Goal: Task Accomplishment & Management: Use online tool/utility

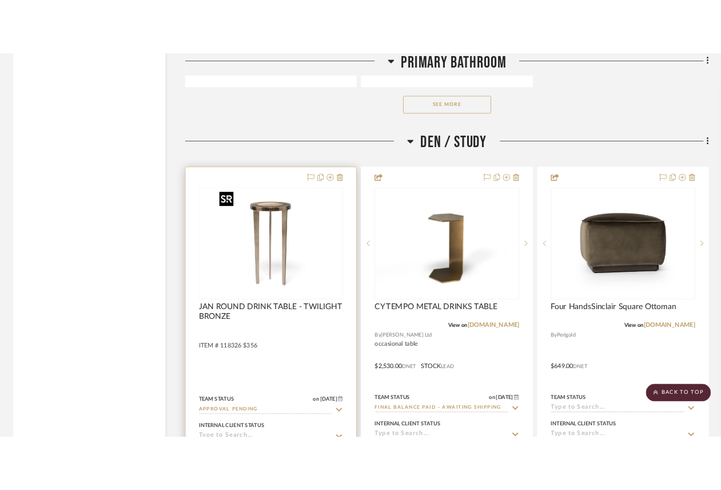
scroll to position [3432, 0]
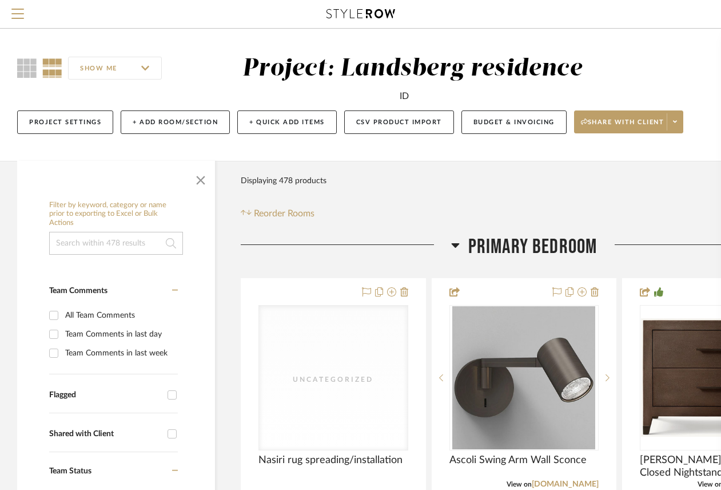
click at [92, 240] on input at bounding box center [116, 243] width 134 height 23
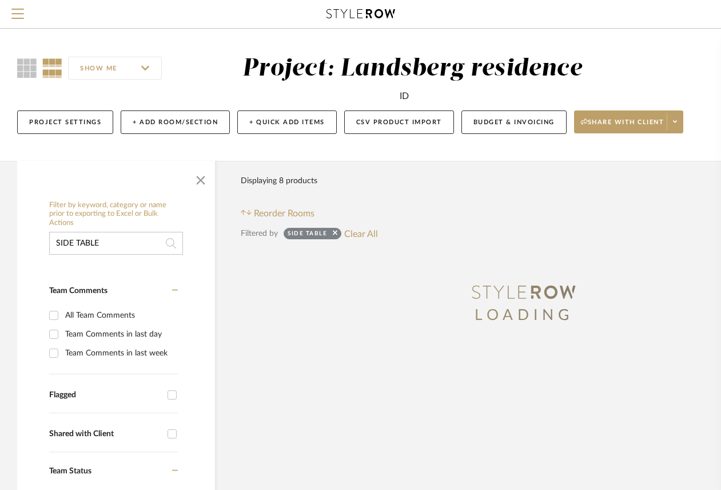
type input "SIDE TABLE"
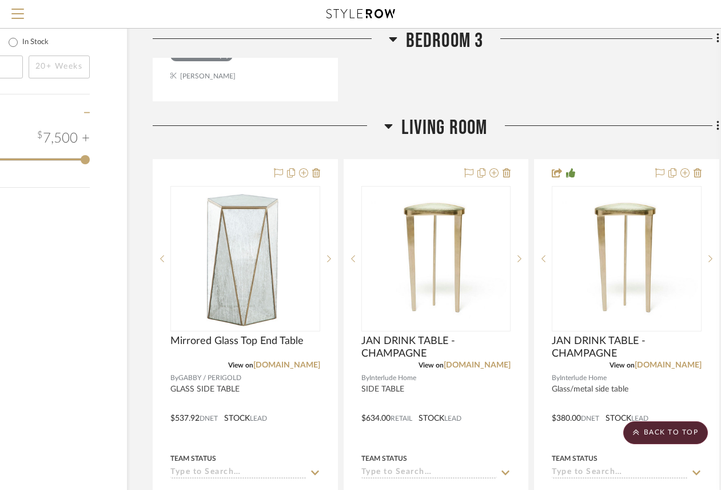
scroll to position [1258, 90]
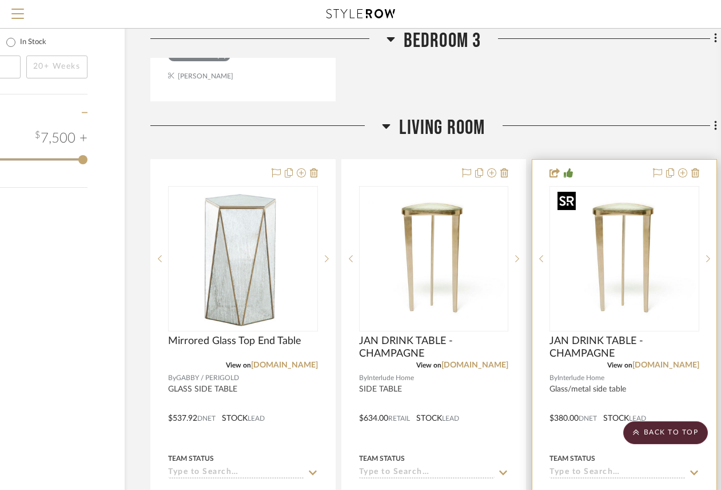
click at [619, 246] on img "0" at bounding box center [624, 258] width 143 height 143
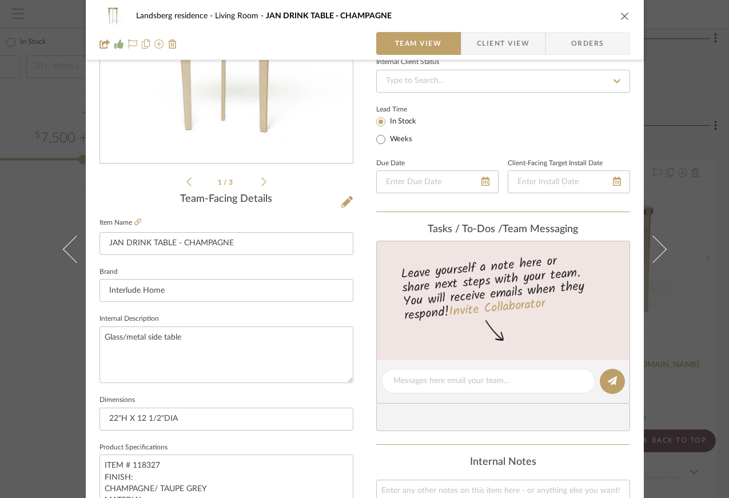
scroll to position [0, 0]
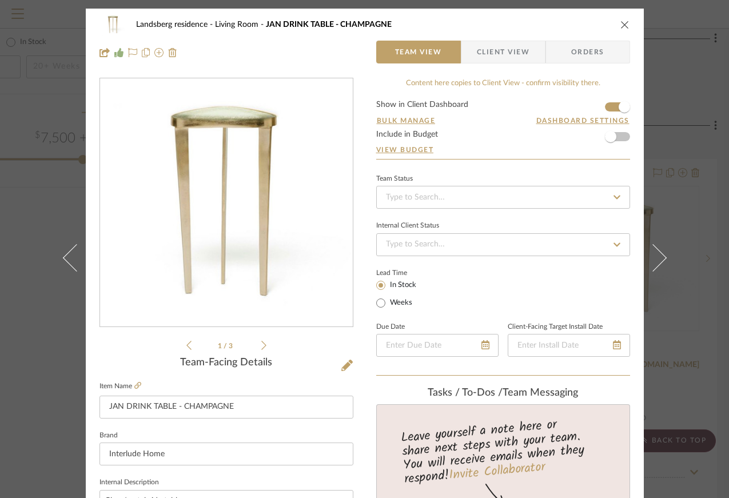
click at [621, 26] on icon "close" at bounding box center [625, 24] width 9 height 9
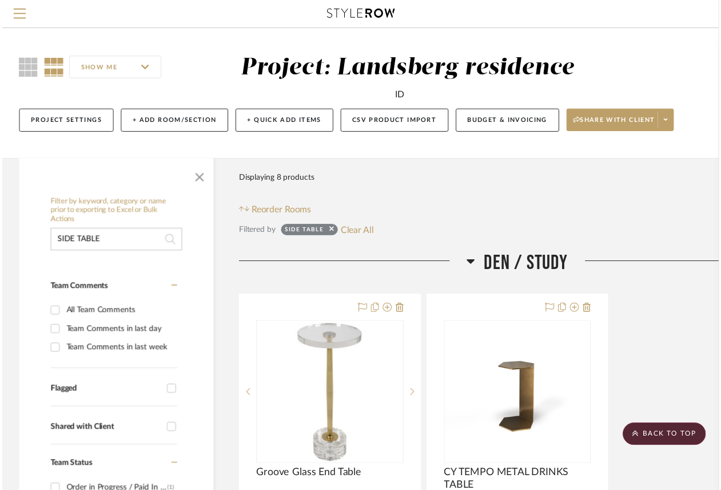
scroll to position [1258, 90]
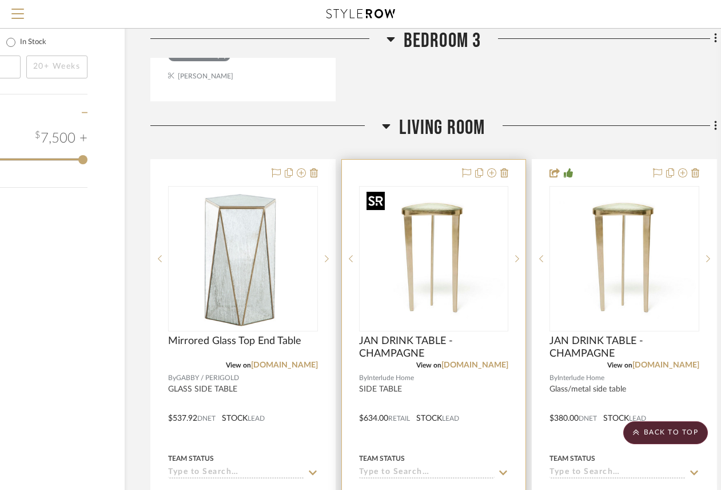
click at [452, 256] on img "0" at bounding box center [433, 258] width 143 height 143
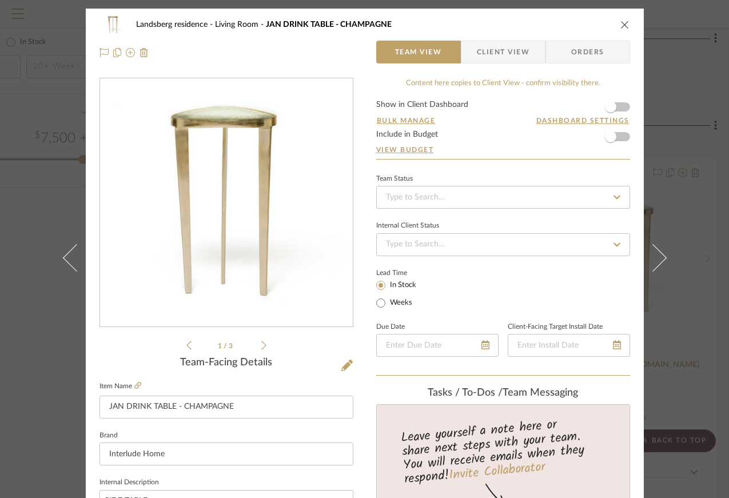
scroll to position [286, 0]
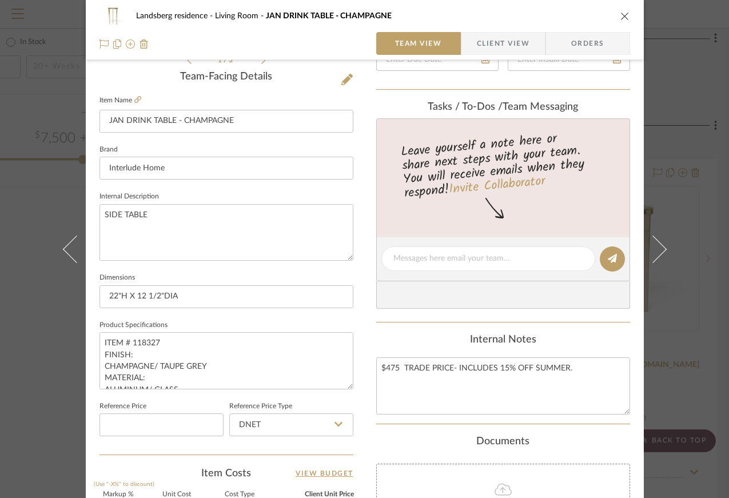
click at [510, 42] on span "Client View" at bounding box center [503, 43] width 53 height 23
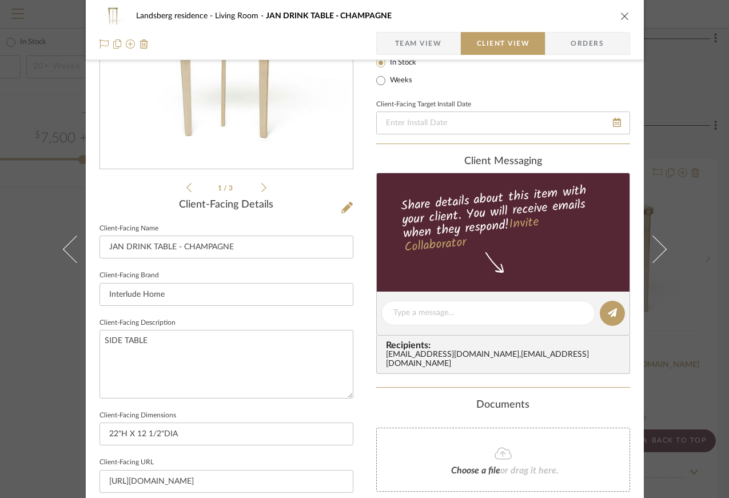
scroll to position [444, 0]
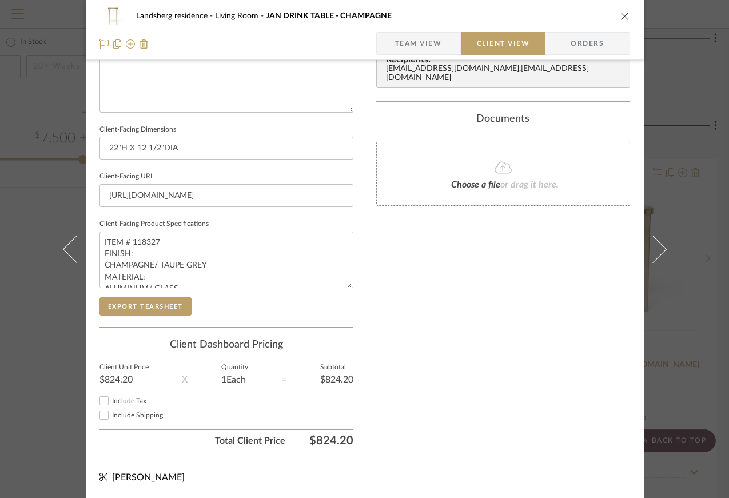
click at [430, 45] on span "Team View" at bounding box center [418, 43] width 47 height 23
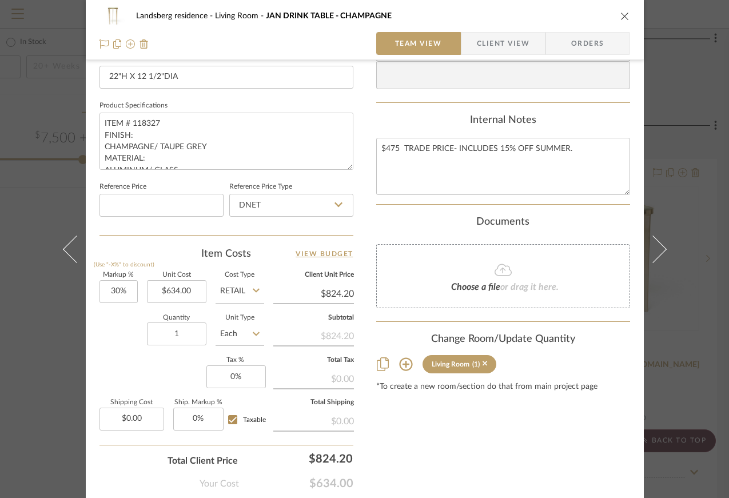
scroll to position [567, 0]
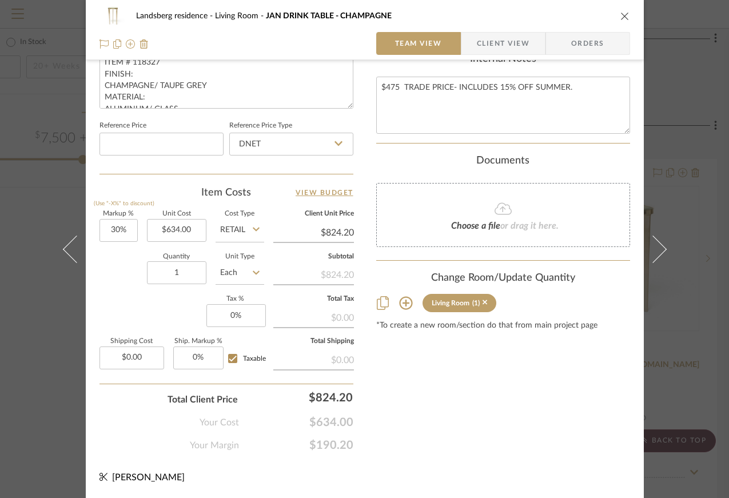
click at [490, 35] on span "Client View" at bounding box center [503, 43] width 53 height 23
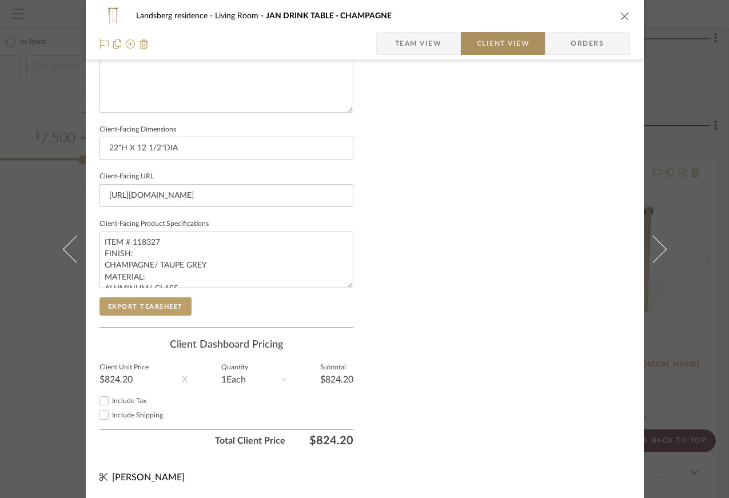
scroll to position [444, 0]
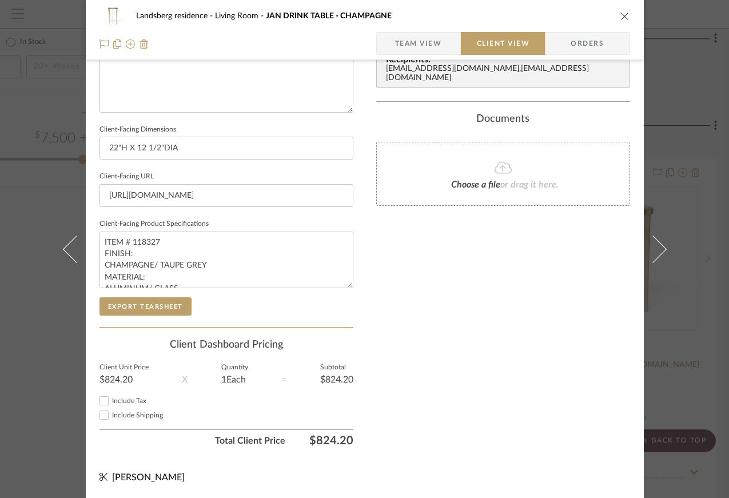
click at [622, 16] on icon "close" at bounding box center [625, 15] width 9 height 9
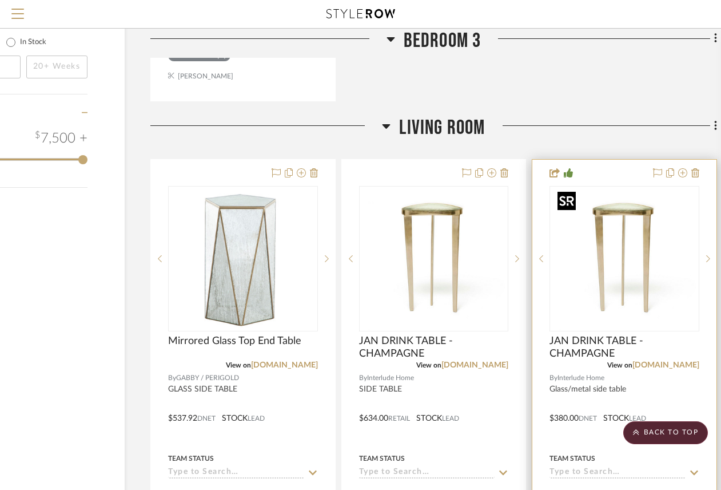
click at [601, 230] on img "0" at bounding box center [624, 258] width 143 height 143
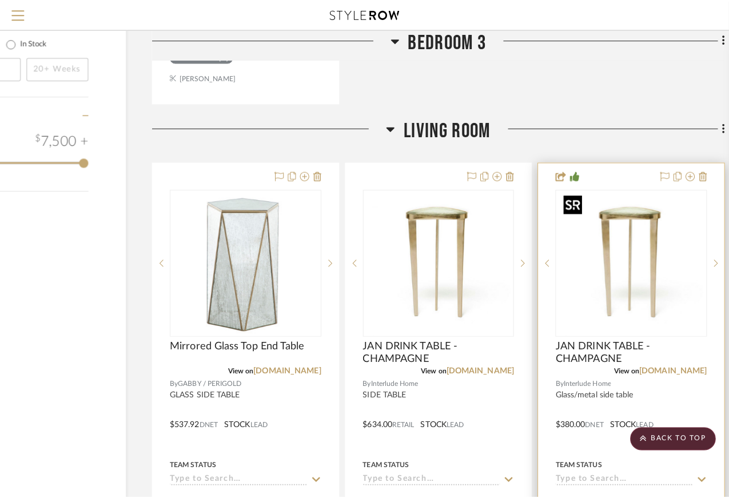
scroll to position [0, 0]
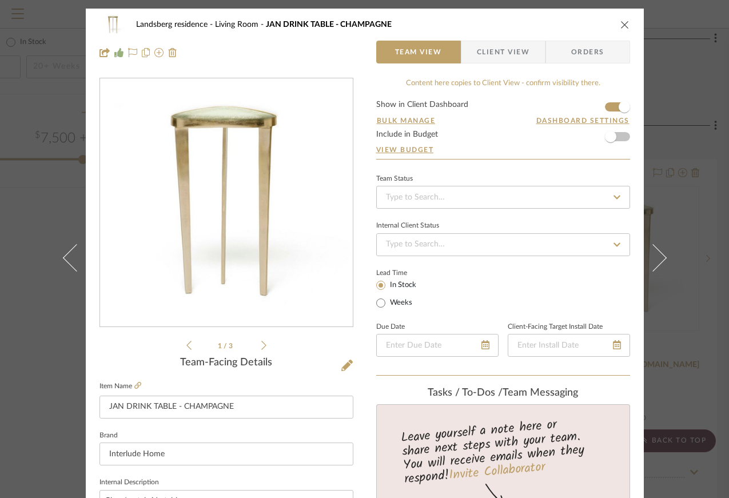
click at [520, 57] on span "Client View" at bounding box center [503, 52] width 53 height 23
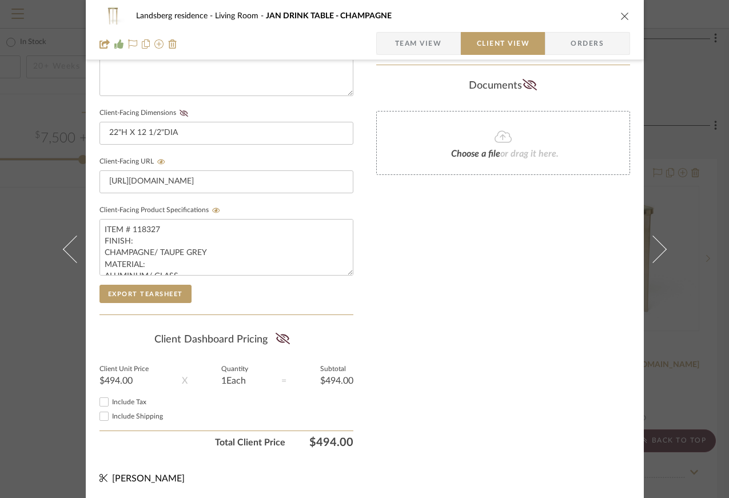
scroll to position [463, 0]
click at [621, 17] on icon "close" at bounding box center [625, 15] width 9 height 9
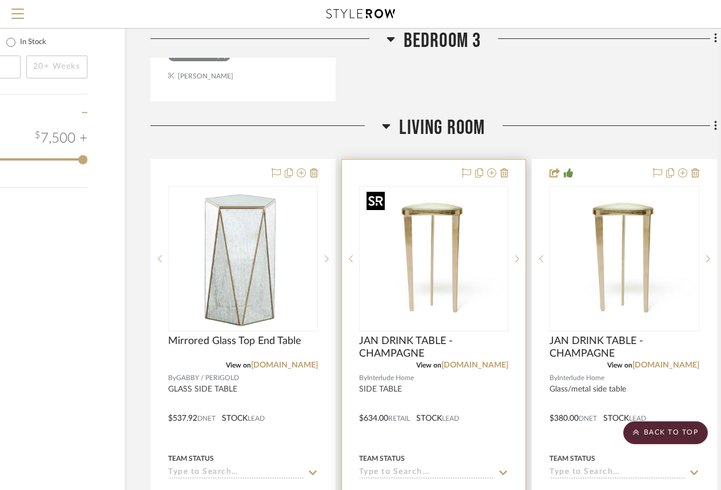
click at [439, 217] on img "0" at bounding box center [433, 258] width 143 height 143
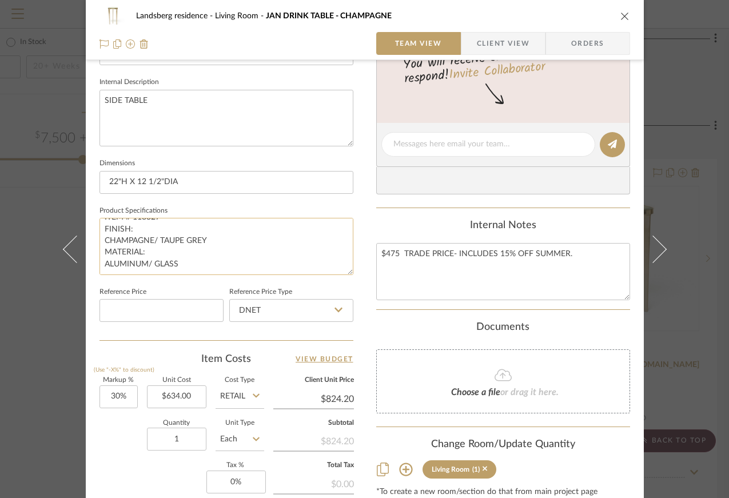
scroll to position [567, 0]
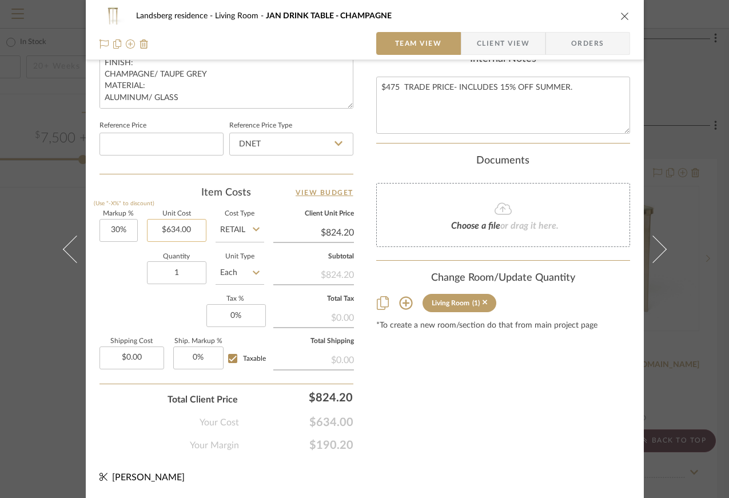
type input "634.00"
click at [163, 230] on input "634.00" at bounding box center [176, 230] width 59 height 23
type input "30"
type input "$634.00"
click at [126, 231] on input "30" at bounding box center [119, 230] width 38 height 23
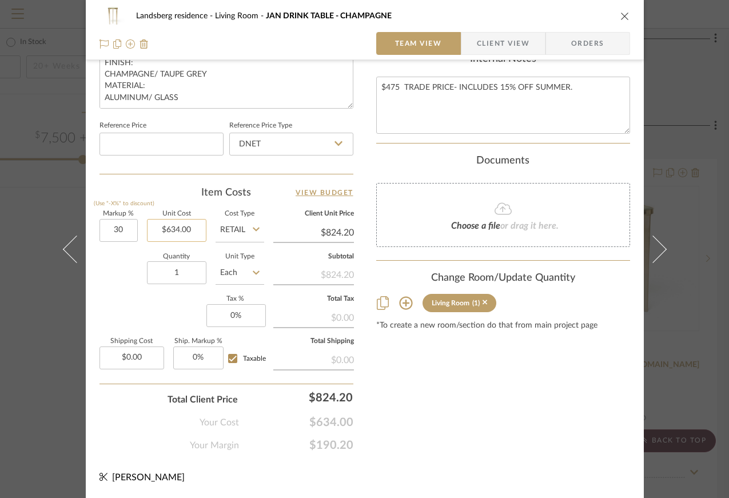
type input "30%"
click at [168, 229] on input "634.00" at bounding box center [176, 230] width 59 height 23
type input "361"
type input "30"
type input "$361.00"
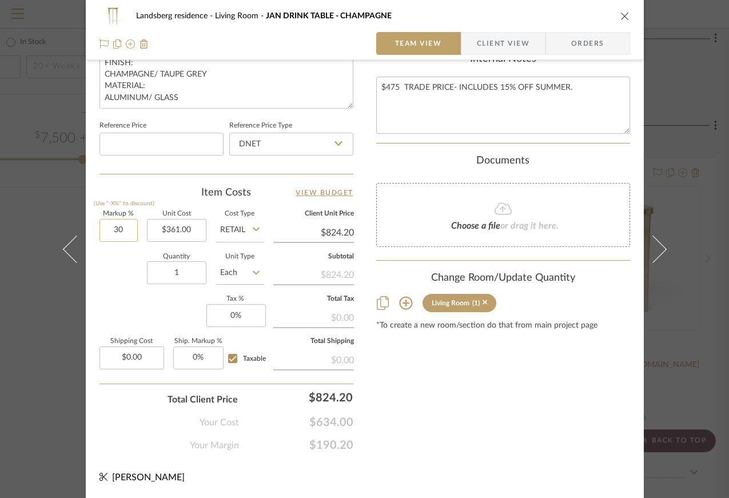
click at [120, 233] on input "30" at bounding box center [119, 230] width 38 height 23
type input "$469.30"
type input "0%"
type input "$361.00"
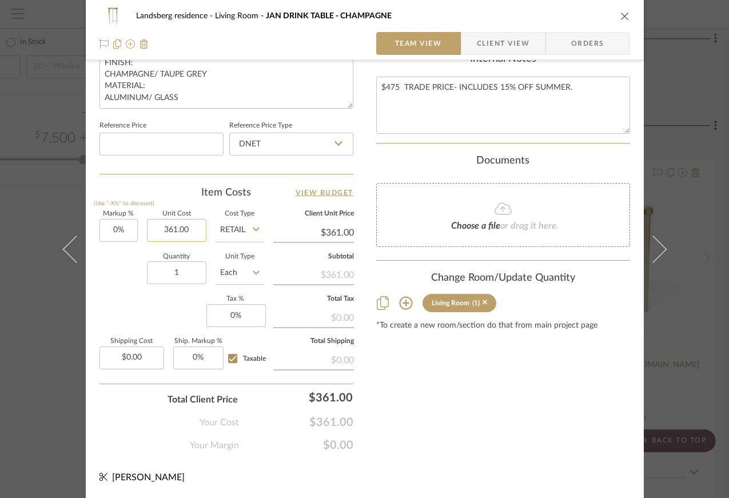
click at [166, 227] on input "361.00" at bounding box center [176, 230] width 59 height 23
type input "281"
type input "0"
type input "$281.00"
click at [116, 235] on input "0" at bounding box center [119, 230] width 38 height 23
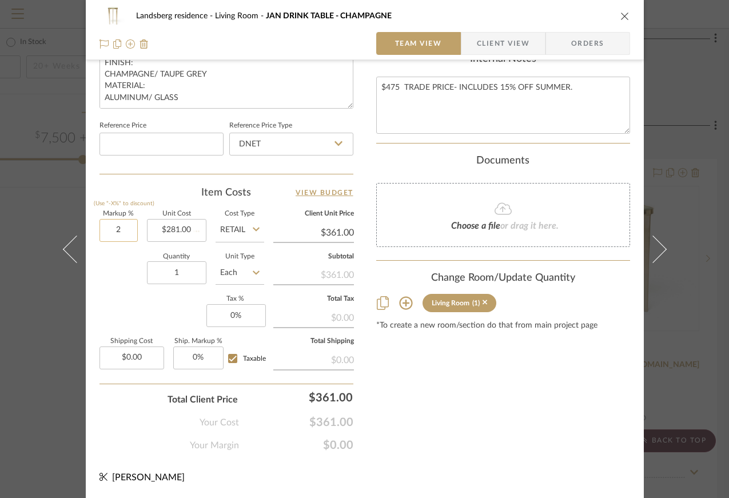
type input "20"
type input "$281.00"
type input "20%"
click at [136, 261] on div "Quantity 1 Unit Type Each" at bounding box center [182, 274] width 165 height 41
type input "$337.20"
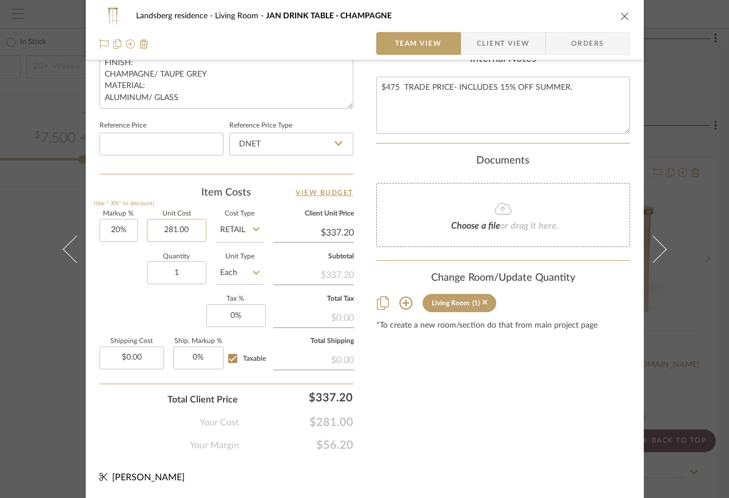
click at [182, 230] on input "281.00" at bounding box center [176, 230] width 59 height 23
click at [187, 231] on input "281.00" at bounding box center [176, 230] width 59 height 23
drag, startPoint x: 186, startPoint y: 227, endPoint x: 177, endPoint y: 229, distance: 9.9
click at [177, 229] on input "281.00" at bounding box center [176, 230] width 59 height 23
type input "$281.32"
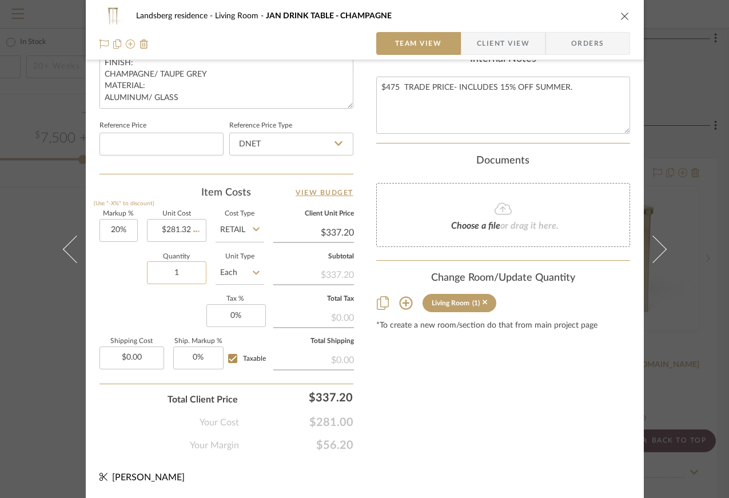
click at [173, 261] on input "1" at bounding box center [176, 272] width 59 height 23
click at [142, 245] on div "Markup % (Use "-X%" to discount) 20% Unit Cost $281.32 Cost Type Retail Client …" at bounding box center [227, 294] width 254 height 167
type input "$337.58"
click at [117, 232] on input "20" at bounding box center [119, 230] width 38 height 23
type input "30%"
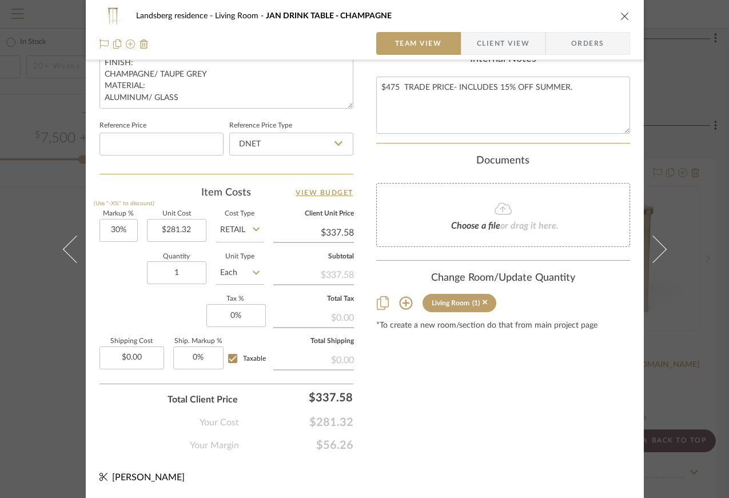
click at [120, 251] on sr-form-field "Markup % (Use "-X%" to discount) 30%" at bounding box center [119, 231] width 38 height 41
type input "$365.72"
click at [114, 227] on input "30" at bounding box center [119, 230] width 38 height 23
type input "25%"
click at [120, 264] on div "Quantity 1 Unit Type Each" at bounding box center [182, 274] width 165 height 41
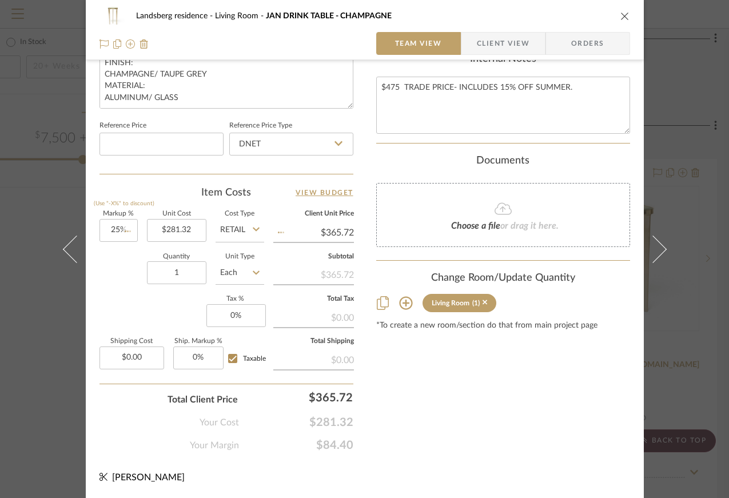
type input "$351.65"
click at [112, 230] on input "25" at bounding box center [119, 230] width 38 height 23
type input "27%"
click at [117, 257] on div "Quantity 1 Unit Type Each" at bounding box center [182, 274] width 165 height 41
type input "$357.28"
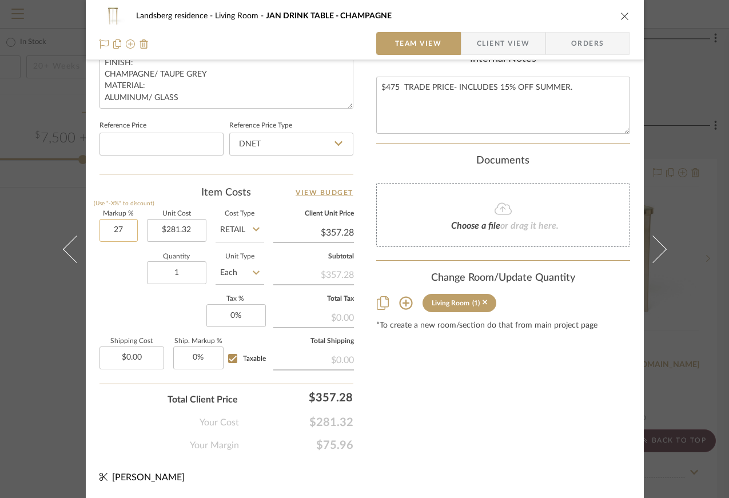
click at [115, 231] on input "27" at bounding box center [119, 230] width 38 height 23
type input "25%"
click at [133, 277] on div "Quantity 1 Unit Type Each" at bounding box center [182, 274] width 165 height 41
type input "$351.65"
click at [228, 313] on input "0" at bounding box center [235, 315] width 59 height 23
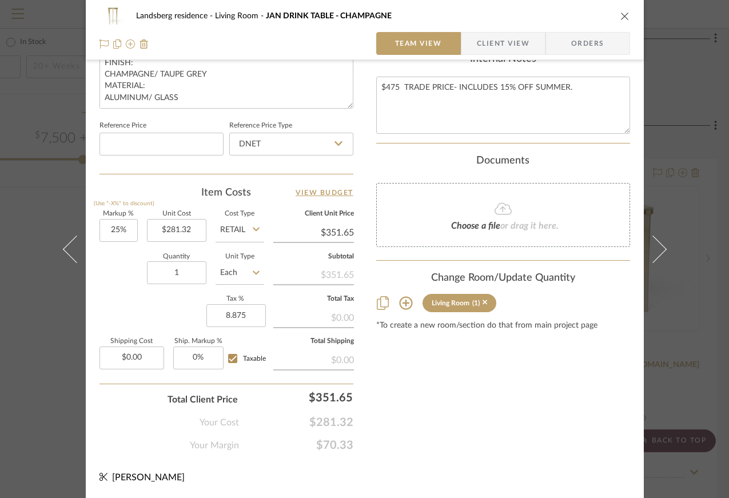
type input "8.875%"
click at [143, 295] on div "Markup % (Use "-X%" to discount) 25% Unit Cost $281.32 Cost Type Retail Client …" at bounding box center [227, 294] width 254 height 167
click at [115, 229] on input "25" at bounding box center [119, 230] width 38 height 23
type input "28%"
click at [124, 271] on div "Quantity 1 Unit Type Each" at bounding box center [182, 274] width 165 height 41
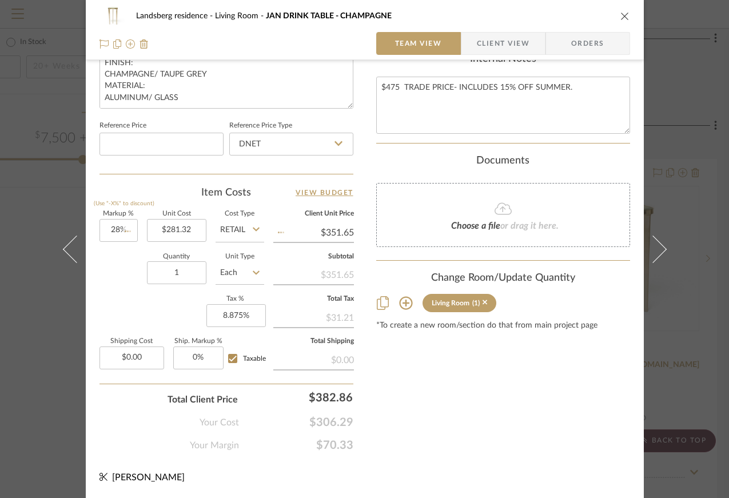
type input "$360.09"
click at [113, 228] on input "28" at bounding box center [119, 230] width 38 height 23
type input "29%"
click at [121, 260] on div "Quantity 1 Unit Type Each" at bounding box center [182, 274] width 165 height 41
type input "$362.90"
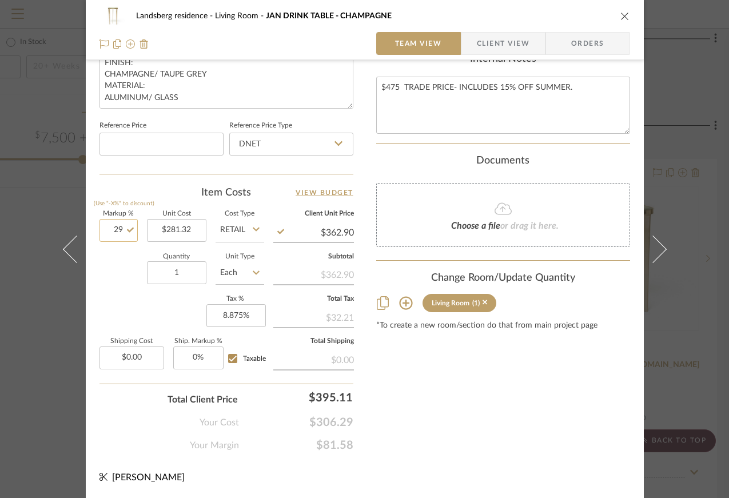
click at [106, 226] on input "29" at bounding box center [119, 230] width 38 height 23
type input "28.5%"
click at [116, 264] on div "Quantity 1 Unit Type Each" at bounding box center [182, 274] width 165 height 41
type input "$361.50"
click at [113, 232] on input "28.5" at bounding box center [119, 230] width 38 height 23
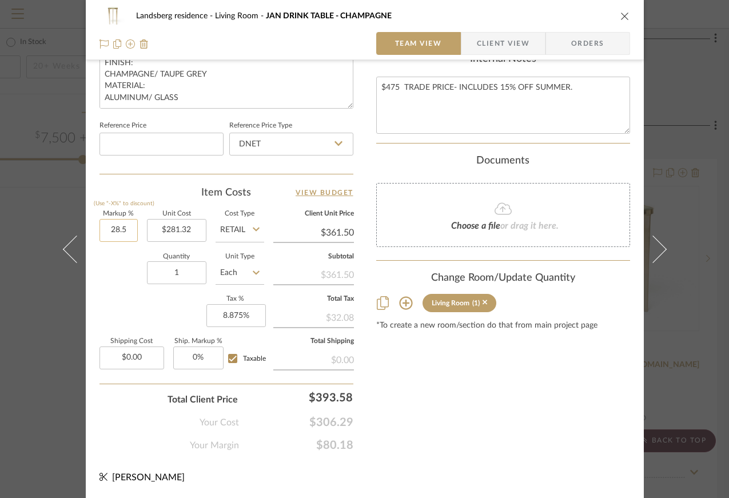
click at [119, 230] on input "28.5" at bounding box center [119, 230] width 38 height 23
drag, startPoint x: 117, startPoint y: 230, endPoint x: 123, endPoint y: 228, distance: 6.0
click at [123, 228] on input "28.5" at bounding box center [119, 230] width 38 height 23
type input "28.49%"
click at [113, 263] on div "Quantity 1 Unit Type Each" at bounding box center [182, 274] width 165 height 41
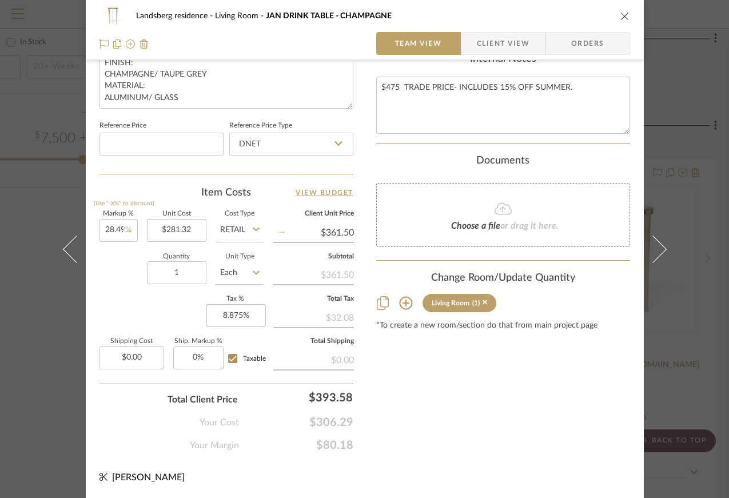
type input "$361.47"
click at [115, 229] on input "28.49" at bounding box center [119, 230] width 38 height 23
click at [117, 229] on input "28.49" at bounding box center [119, 230] width 38 height 23
drag, startPoint x: 117, startPoint y: 229, endPoint x: 124, endPoint y: 229, distance: 6.3
click at [124, 229] on input "28.49" at bounding box center [119, 230] width 38 height 23
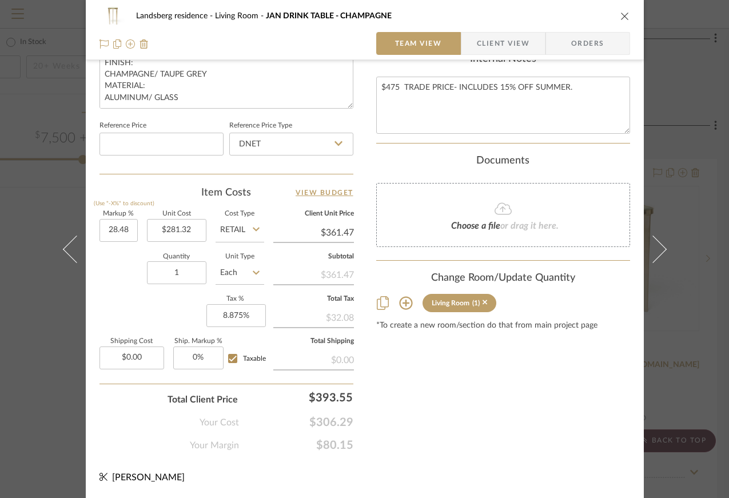
type input "28.48%"
click at [116, 263] on div "Quantity 1 Unit Type Each" at bounding box center [182, 274] width 165 height 41
type input "$361.44"
click at [116, 230] on input "28.48" at bounding box center [119, 230] width 38 height 23
drag, startPoint x: 116, startPoint y: 230, endPoint x: 124, endPoint y: 230, distance: 7.4
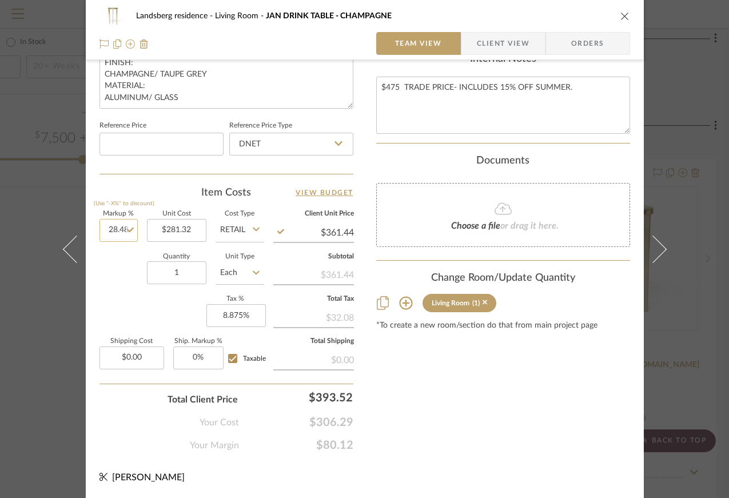
click at [124, 230] on input "28.48" at bounding box center [119, 230] width 38 height 23
type input "28.47%"
click at [121, 255] on div "Quantity 1 Unit Type Each" at bounding box center [182, 274] width 165 height 41
type input "$361.41"
click at [114, 232] on input "28.47" at bounding box center [119, 230] width 38 height 23
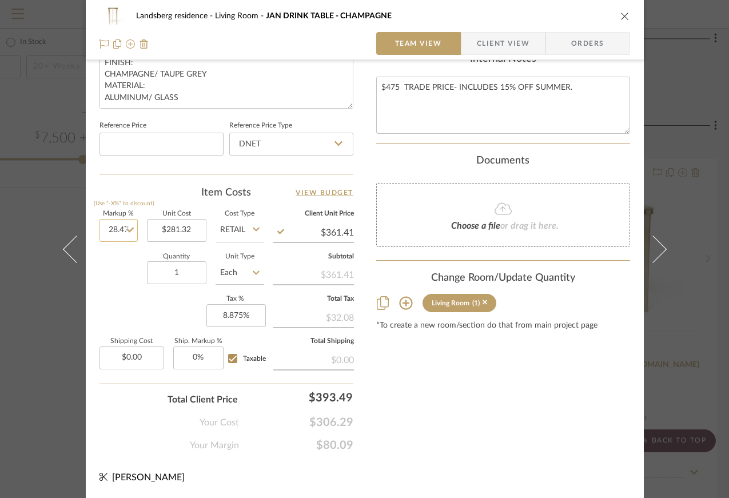
click at [116, 228] on input "28.47" at bounding box center [119, 230] width 38 height 23
click at [122, 228] on input "28.47" at bounding box center [119, 230] width 38 height 23
type input "28.40%"
click at [122, 247] on sr-form-field "Markup % (Use "-X%" to discount) 28.40%" at bounding box center [119, 231] width 38 height 41
type input "28.4%"
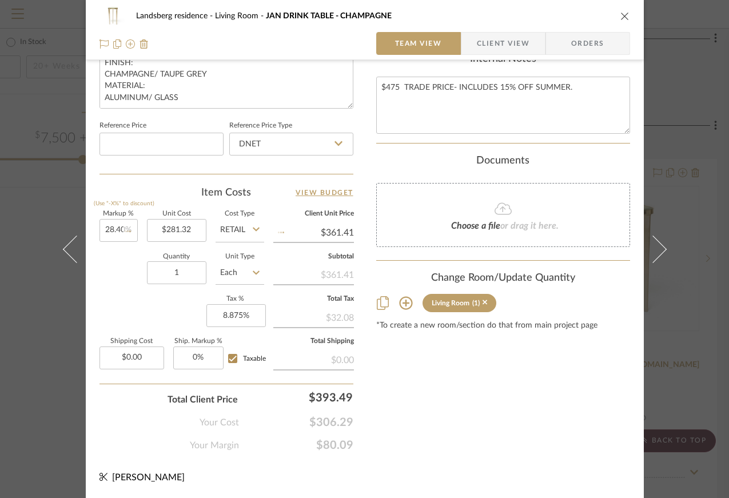
type input "$361.21"
click at [115, 232] on input "28.4" at bounding box center [119, 230] width 38 height 23
click at [117, 228] on input "28.4" at bounding box center [119, 230] width 38 height 23
drag, startPoint x: 118, startPoint y: 229, endPoint x: 127, endPoint y: 228, distance: 8.7
click at [127, 228] on input "28.4" at bounding box center [119, 230] width 38 height 23
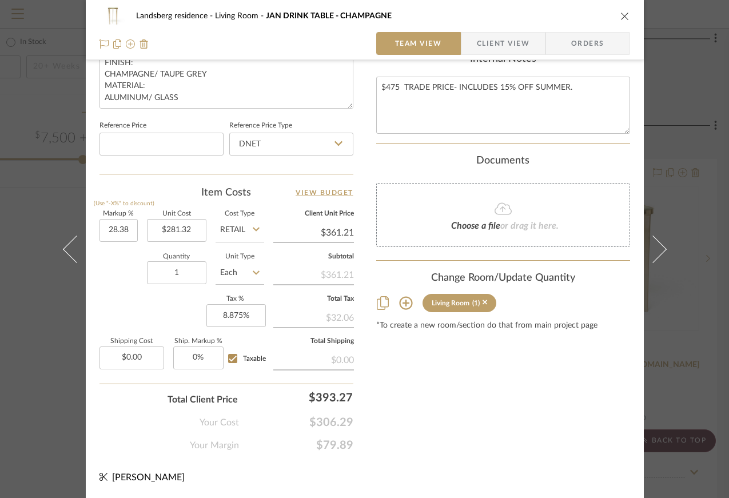
type input "28.38%"
click at [124, 259] on div "Quantity 1 Unit Type Each" at bounding box center [182, 274] width 165 height 41
type input "$361.16"
click at [116, 232] on input "28.38" at bounding box center [119, 230] width 38 height 23
drag, startPoint x: 116, startPoint y: 229, endPoint x: 126, endPoint y: 228, distance: 10.4
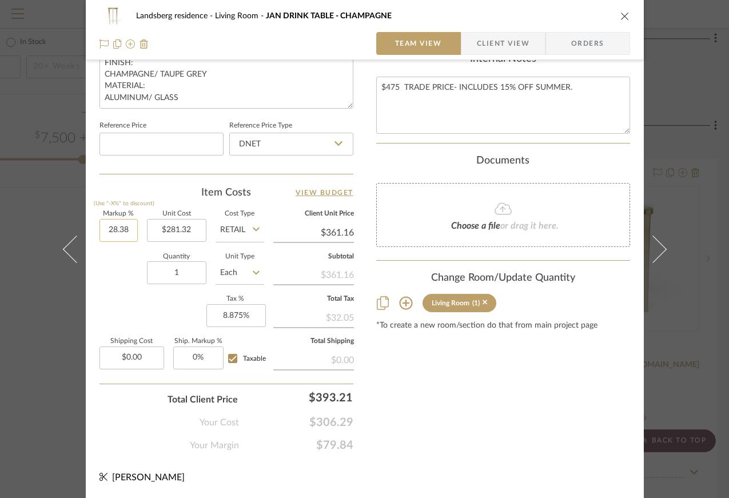
click at [126, 228] on input "28.38" at bounding box center [119, 230] width 38 height 23
type input "28.37%"
click at [129, 258] on div "Quantity 1 Unit Type Each" at bounding box center [182, 274] width 165 height 41
type input "$361.13"
click at [114, 228] on input "28.37" at bounding box center [119, 230] width 38 height 23
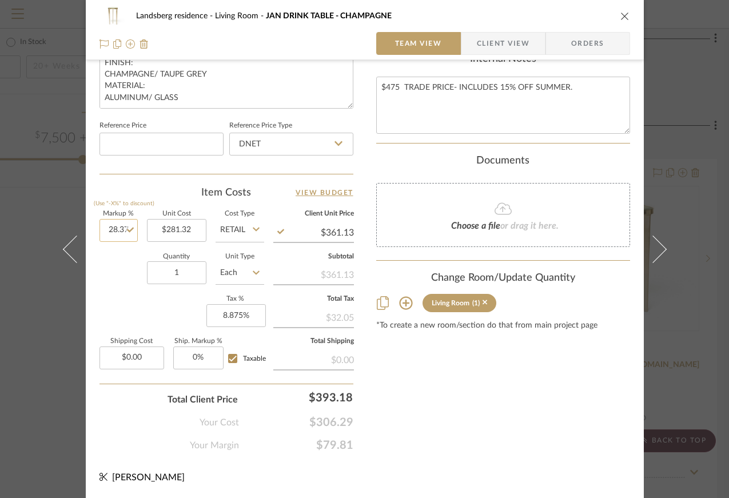
click at [113, 228] on input "28.37" at bounding box center [119, 230] width 38 height 23
click at [117, 228] on input "28.37" at bounding box center [119, 230] width 38 height 23
drag, startPoint x: 116, startPoint y: 230, endPoint x: 125, endPoint y: 228, distance: 8.7
click at [125, 228] on input "28.37" at bounding box center [119, 230] width 38 height 23
type input "28.35%"
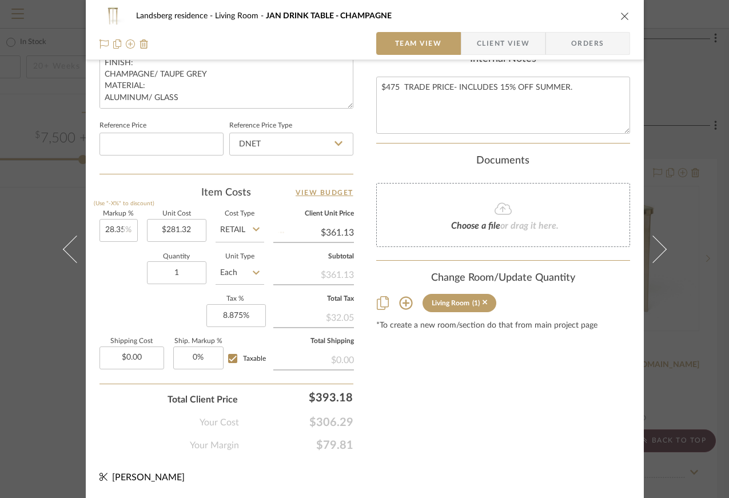
click at [125, 251] on sr-form-field "Markup % (Use "-X%" to discount) 28.35%" at bounding box center [119, 231] width 38 height 41
type input "$361.07"
click at [115, 230] on input "28.35" at bounding box center [119, 230] width 38 height 23
click at [115, 226] on input "28.35" at bounding box center [119, 230] width 38 height 23
drag, startPoint x: 116, startPoint y: 229, endPoint x: 123, endPoint y: 228, distance: 7.0
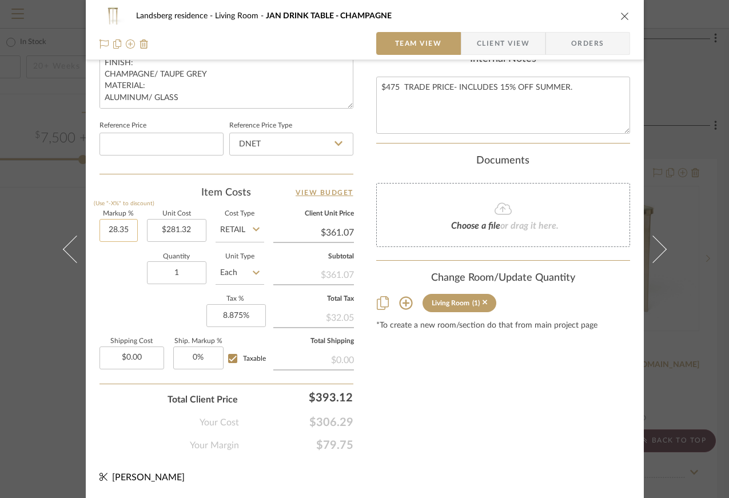
click at [123, 228] on input "28.35" at bounding box center [119, 230] width 38 height 23
type input "28.34%"
click at [124, 254] on div "Quantity 1 Unit Type Each" at bounding box center [182, 274] width 165 height 41
type input "$361.05"
click at [116, 230] on input "28.34" at bounding box center [119, 230] width 38 height 23
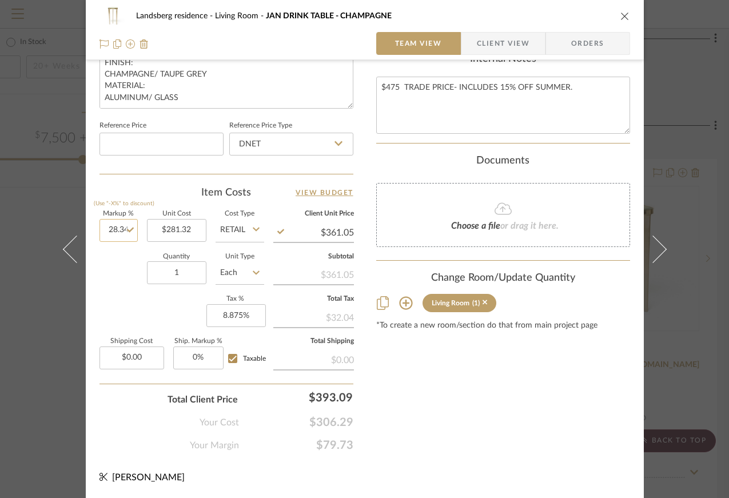
click at [116, 228] on input "28.34" at bounding box center [119, 230] width 38 height 23
drag, startPoint x: 116, startPoint y: 228, endPoint x: 125, endPoint y: 228, distance: 9.2
click at [125, 228] on input "28.34" at bounding box center [119, 230] width 38 height 23
type input "28.32%"
click at [124, 260] on div "Quantity 1 Unit Type Each" at bounding box center [182, 274] width 165 height 41
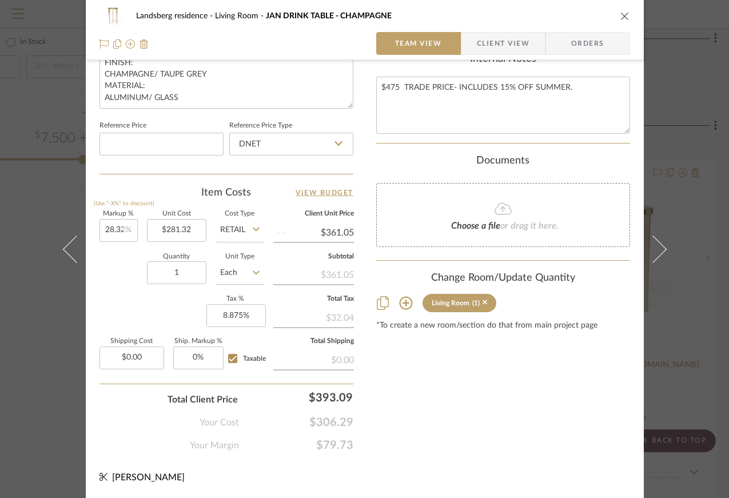
type input "$360.99"
click at [115, 230] on input "28.32" at bounding box center [119, 230] width 38 height 23
drag, startPoint x: 117, startPoint y: 229, endPoint x: 125, endPoint y: 228, distance: 8.7
click at [125, 228] on input "28.32" at bounding box center [119, 230] width 38 height 23
type input "28.33%"
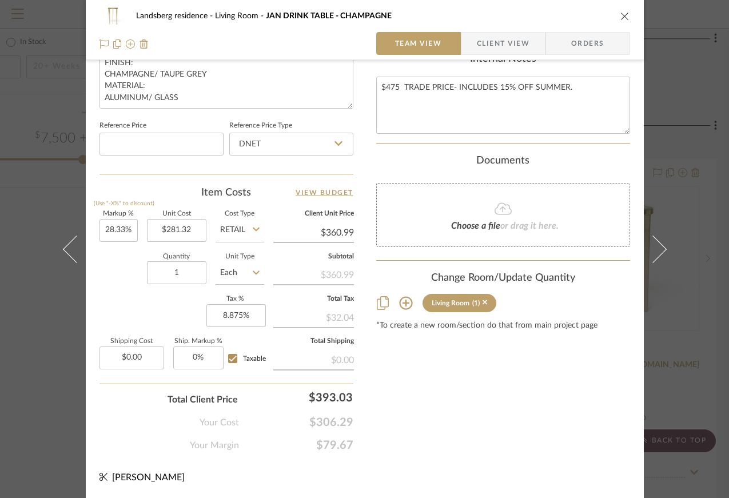
click at [125, 252] on div "Markup % (Use "-X%" to discount) 28.33% Unit Cost $281.32 Cost Type Retail Clie…" at bounding box center [227, 294] width 254 height 167
type input "$361.02"
click at [108, 227] on input "28.33" at bounding box center [119, 230] width 38 height 23
click at [109, 229] on input "28.33" at bounding box center [119, 230] width 38 height 23
type input "28.33%"
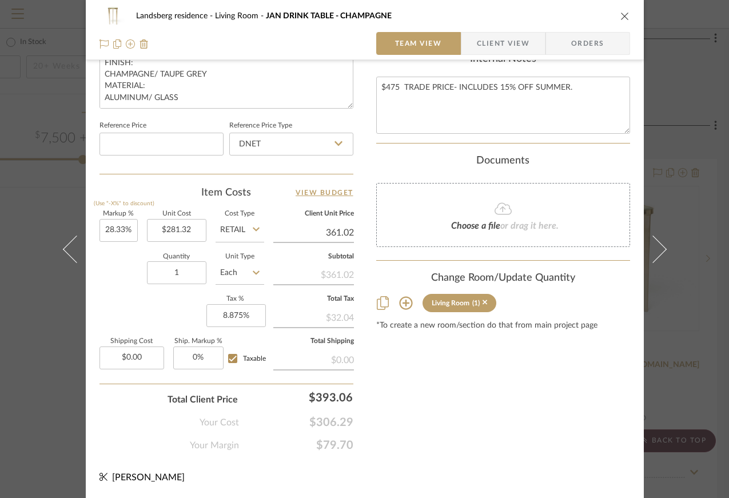
click at [339, 232] on input "361.02" at bounding box center [313, 232] width 81 height 17
type input "$361.02"
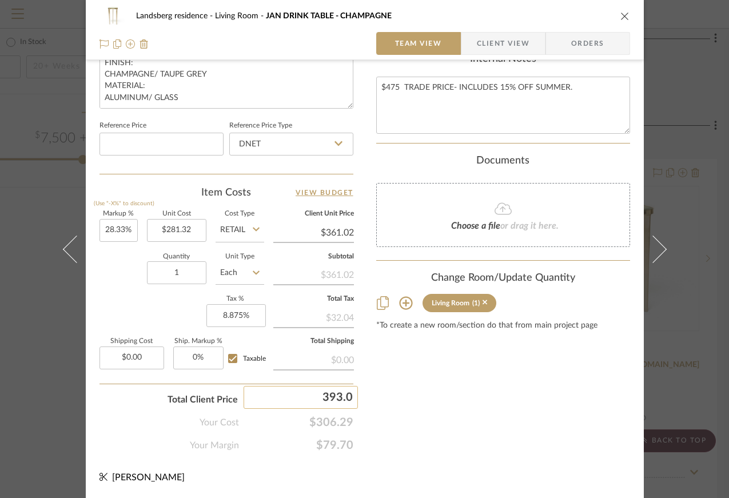
type input "393.04"
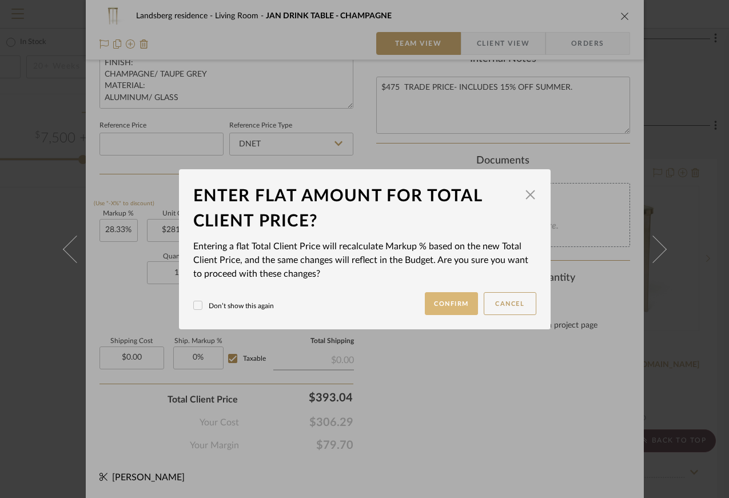
click at [446, 303] on button "Confirm" at bounding box center [451, 303] width 53 height 23
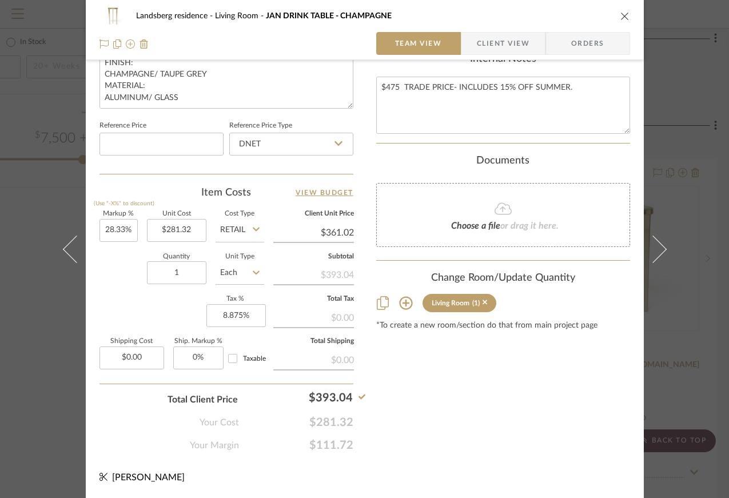
type input "39.71%"
type input "$393.04"
type input "0%"
checkbox input "false"
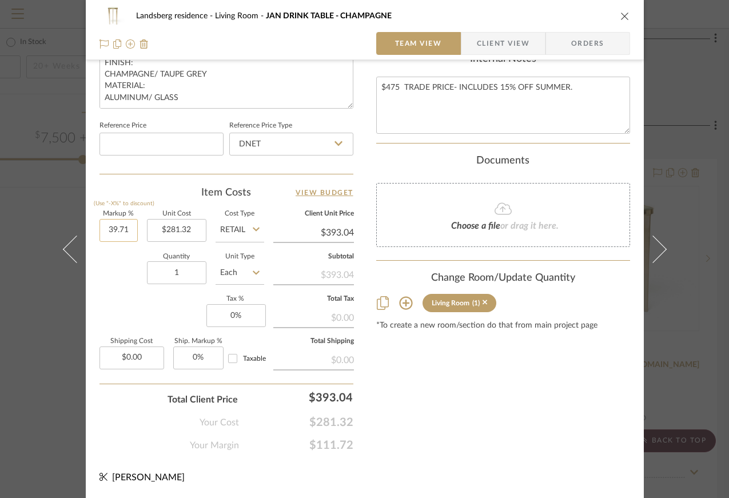
click at [112, 231] on input "39.71" at bounding box center [119, 230] width 38 height 23
click at [112, 229] on input "39.71" at bounding box center [119, 230] width 38 height 23
click at [116, 230] on input "39.71" at bounding box center [119, 230] width 38 height 23
type input "30.86%"
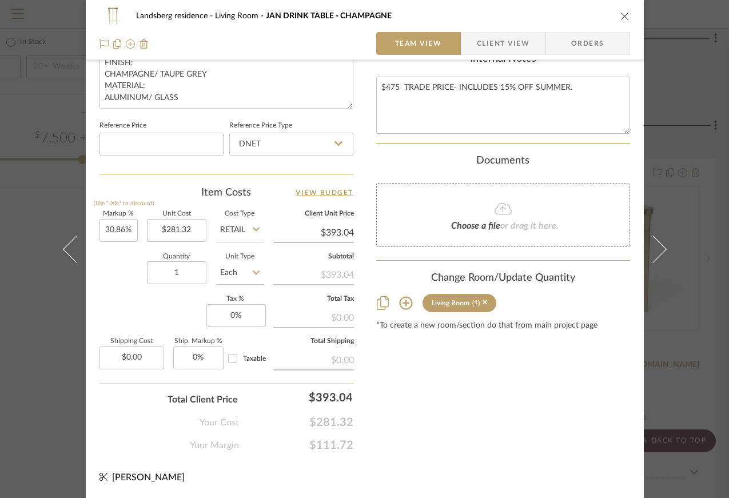
type input "$368.14"
click at [236, 317] on input "0" at bounding box center [235, 315] width 59 height 23
type input "8.875%"
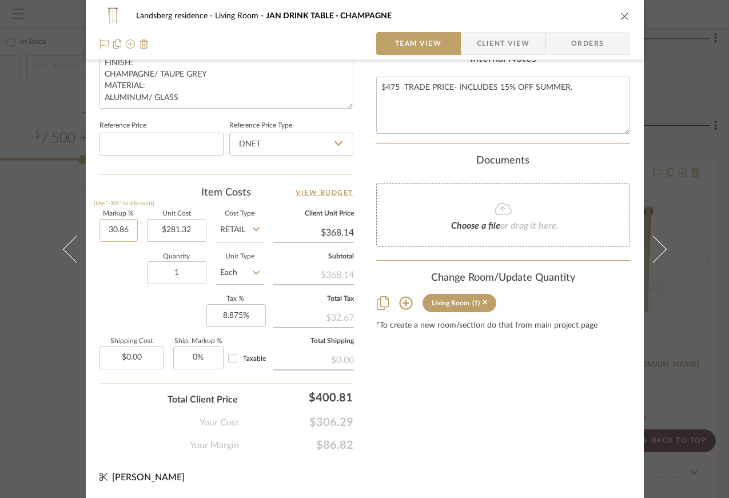
click at [110, 230] on input "30.86" at bounding box center [119, 230] width 38 height 23
click at [107, 231] on input "30.86" at bounding box center [119, 230] width 38 height 23
click at [110, 228] on input "30.86" at bounding box center [119, 230] width 38 height 23
drag, startPoint x: 113, startPoint y: 228, endPoint x: 96, endPoint y: 228, distance: 17.2
click at [100, 228] on input "30.86" at bounding box center [119, 230] width 38 height 23
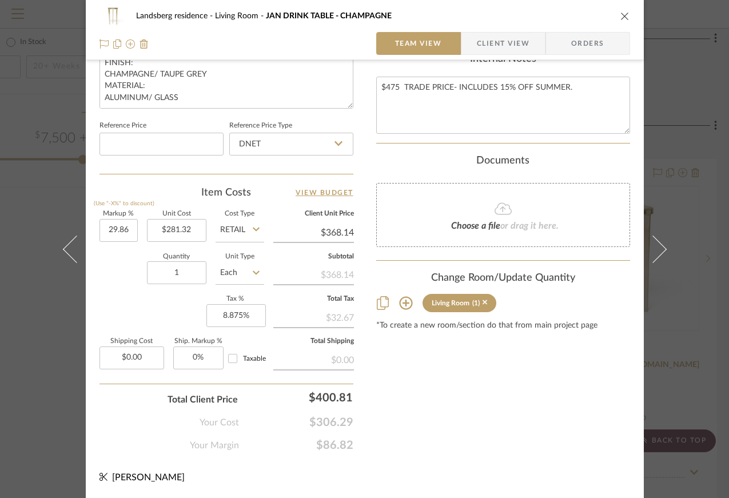
type input "29.86%"
type input "$365.32"
click at [109, 230] on input "29.86" at bounding box center [119, 230] width 38 height 23
click at [103, 234] on input "29.86" at bounding box center [119, 230] width 38 height 23
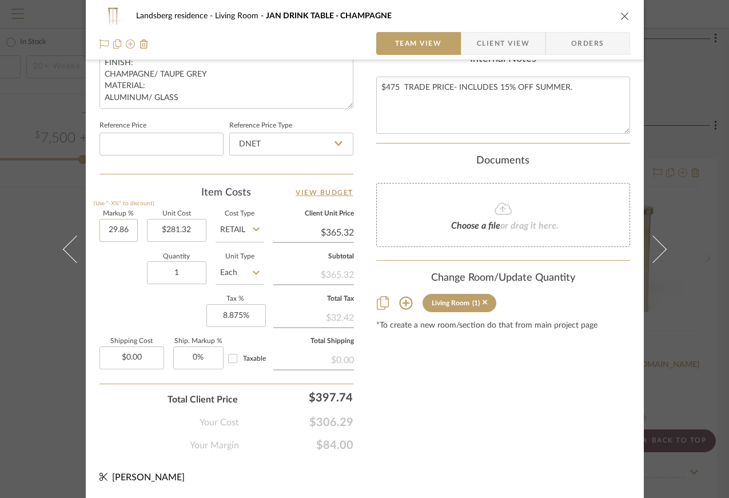
click at [112, 228] on input "29.86" at bounding box center [119, 230] width 38 height 23
click at [102, 228] on input "29.86" at bounding box center [119, 230] width 38 height 23
type input "25.86%"
type input "$354.07"
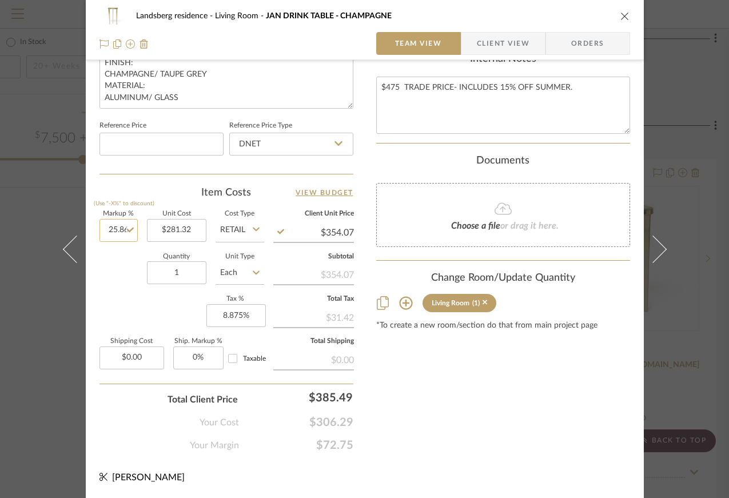
click at [106, 230] on input "25.86" at bounding box center [119, 230] width 38 height 23
click at [106, 226] on input "25.86" at bounding box center [119, 230] width 38 height 23
drag, startPoint x: 113, startPoint y: 225, endPoint x: 99, endPoint y: 225, distance: 14.3
click at [100, 225] on input "25.86" at bounding box center [119, 230] width 38 height 23
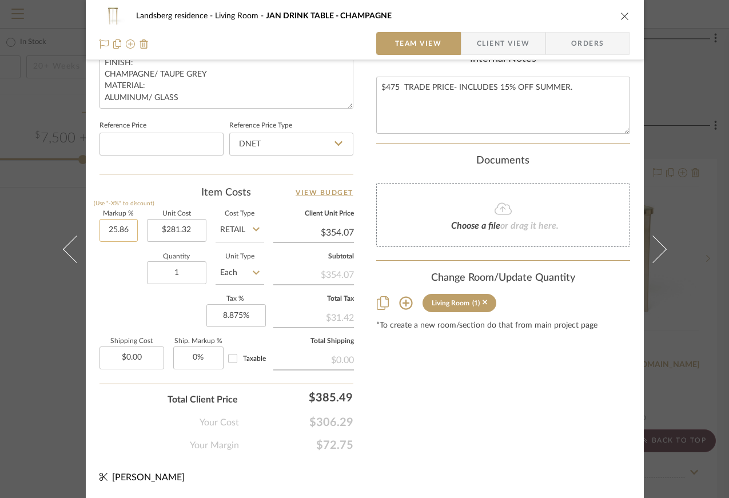
click at [110, 228] on input "25.86" at bounding box center [119, 230] width 38 height 23
click at [108, 227] on input "25.86" at bounding box center [119, 230] width 38 height 23
drag, startPoint x: 112, startPoint y: 227, endPoint x: 105, endPoint y: 229, distance: 7.6
click at [105, 229] on input "25.86" at bounding box center [119, 230] width 38 height 23
type input "27.86%"
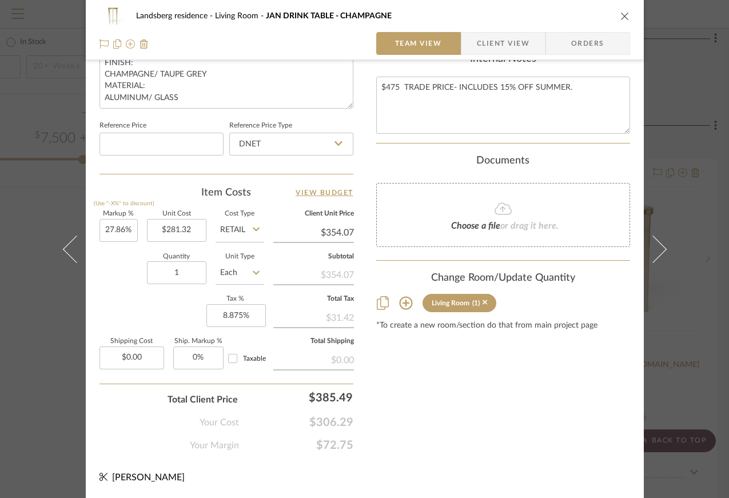
type input "$359.70"
click at [111, 226] on input "27.86" at bounding box center [119, 230] width 38 height 23
click at [110, 230] on input "27.86" at bounding box center [119, 230] width 38 height 23
drag, startPoint x: 104, startPoint y: 229, endPoint x: 141, endPoint y: 232, distance: 37.9
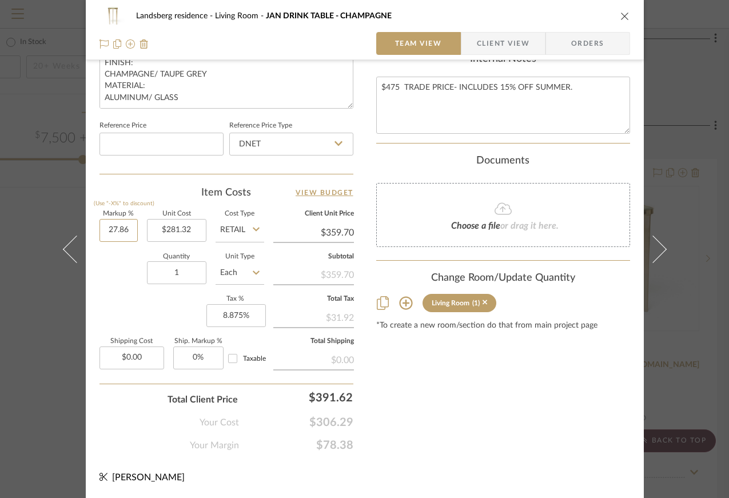
click at [141, 232] on div "Markup % (Use "-X%" to discount) 27.86 Unit Cost $281.32 Cost Type Retail Clien…" at bounding box center [227, 294] width 254 height 167
type input "26.5%"
click at [128, 281] on div "Quantity 1 Unit Type Each" at bounding box center [182, 274] width 165 height 41
type input "$355.87"
click at [108, 224] on input "26.5" at bounding box center [119, 230] width 38 height 23
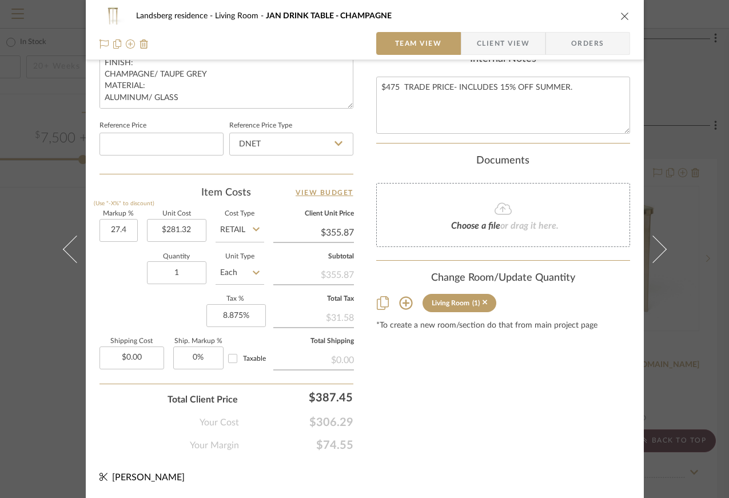
type input "27.4%"
click at [106, 263] on div "Quantity 1 Unit Type Each" at bounding box center [182, 274] width 165 height 41
type input "$358.40"
click at [112, 228] on input "27.4" at bounding box center [119, 230] width 38 height 23
click at [118, 228] on input "27.4" at bounding box center [119, 230] width 38 height 23
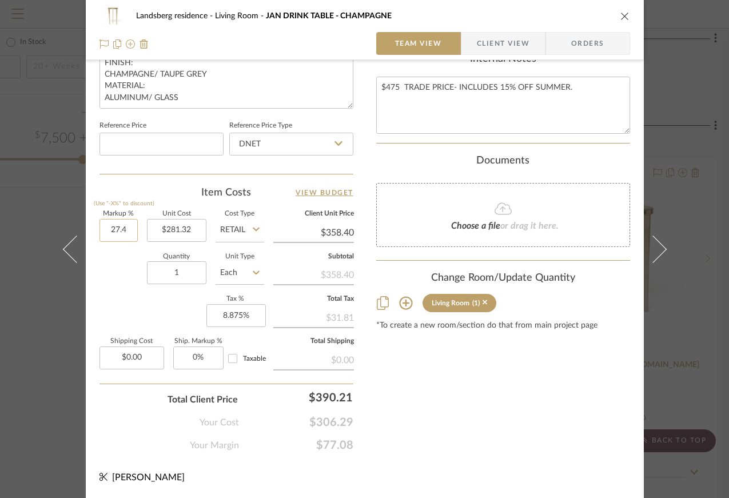
drag, startPoint x: 118, startPoint y: 227, endPoint x: 127, endPoint y: 227, distance: 9.2
click at [127, 227] on input "27.4" at bounding box center [119, 230] width 38 height 23
type input "27.2%"
click at [118, 273] on div "Quantity 1 Unit Type Each" at bounding box center [182, 274] width 165 height 41
type input "$357.84"
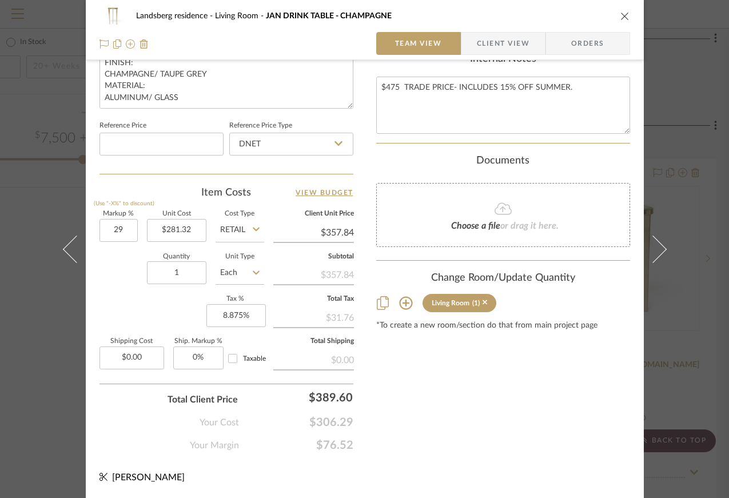
type input "29%"
click at [129, 265] on div "Quantity 1 Unit Type Each" at bounding box center [182, 274] width 165 height 41
type input "$362.90"
click at [109, 229] on input "29" at bounding box center [119, 230] width 38 height 23
type input "28.5%"
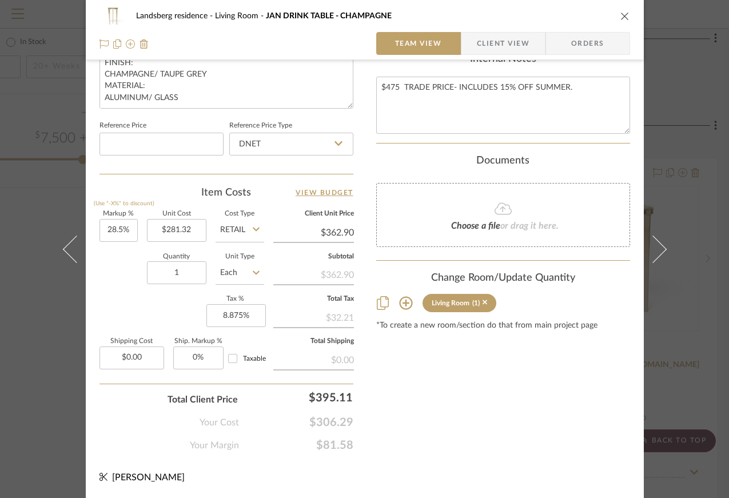
click at [114, 272] on div "Quantity 1 Unit Type Each" at bounding box center [182, 274] width 165 height 41
type input "$361.50"
click at [110, 228] on input "28.5" at bounding box center [119, 230] width 38 height 23
click at [114, 228] on input "28.5" at bounding box center [119, 230] width 38 height 23
drag, startPoint x: 118, startPoint y: 227, endPoint x: 125, endPoint y: 226, distance: 6.3
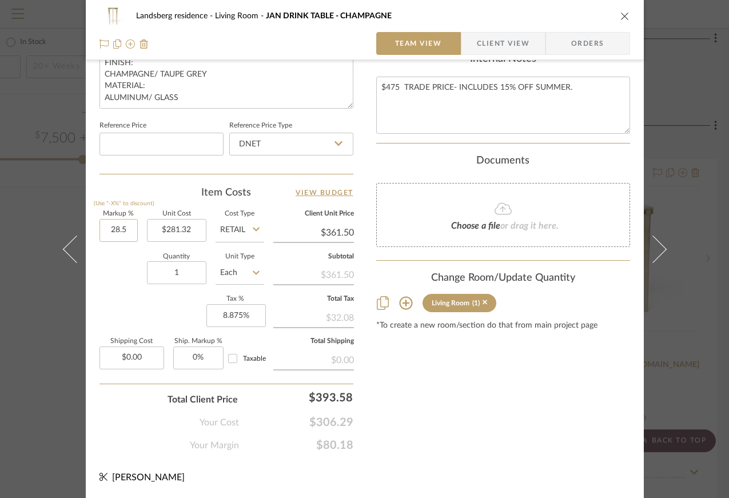
click at [125, 226] on input "28.5" at bounding box center [119, 230] width 38 height 23
type input "28.2%"
click at [124, 271] on div "Quantity 1 Unit Type Each" at bounding box center [182, 274] width 165 height 41
type input "$360.65"
click at [113, 231] on input "28.2" at bounding box center [119, 230] width 38 height 23
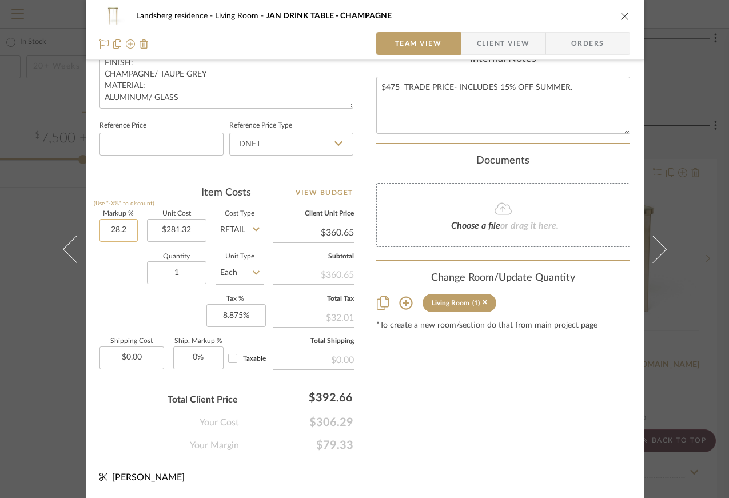
drag, startPoint x: 117, startPoint y: 229, endPoint x: 127, endPoint y: 227, distance: 9.9
click at [127, 227] on input "28.2" at bounding box center [119, 230] width 38 height 23
type input "28.35%"
click at [125, 266] on div "Quantity 1 Unit Type Each" at bounding box center [182, 274] width 165 height 41
type input "$361.07"
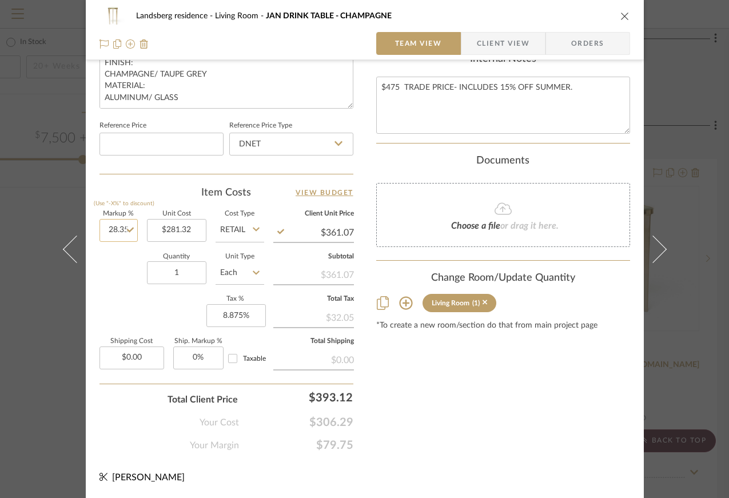
click at [115, 227] on input "28.35" at bounding box center [119, 230] width 38 height 23
click at [116, 228] on input "28.35" at bounding box center [119, 230] width 38 height 23
drag, startPoint x: 116, startPoint y: 229, endPoint x: 124, endPoint y: 228, distance: 8.0
click at [124, 228] on input "28.35" at bounding box center [119, 230] width 38 height 23
type input "28.31%"
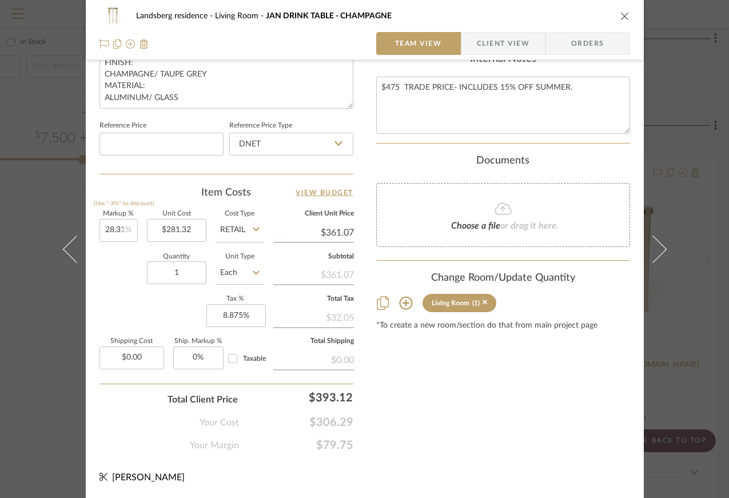
click at [124, 267] on div "Quantity 1 Unit Type Each" at bounding box center [182, 274] width 165 height 41
type input "$360.96"
click at [114, 230] on input "28.31" at bounding box center [119, 230] width 38 height 23
click at [115, 226] on input "28.31" at bounding box center [119, 230] width 38 height 23
drag, startPoint x: 117, startPoint y: 226, endPoint x: 125, endPoint y: 226, distance: 7.4
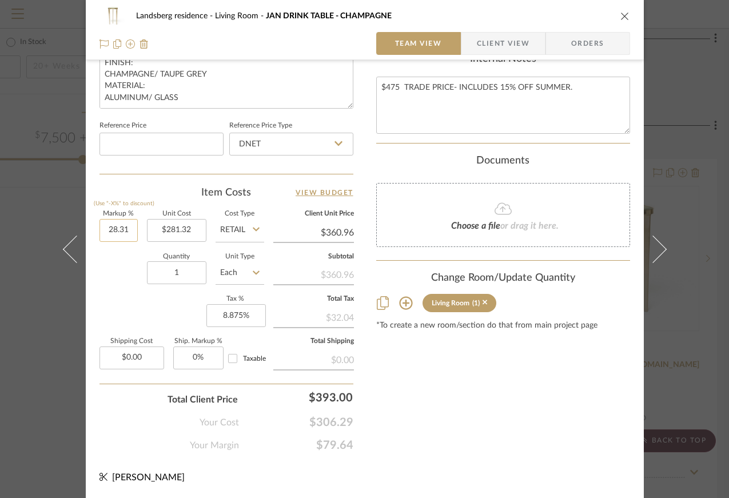
click at [125, 226] on input "28.31" at bounding box center [119, 230] width 38 height 23
type input "28.32%"
click at [124, 256] on div "Quantity 1 Unit Type Each" at bounding box center [182, 274] width 165 height 41
type input "$360.99"
click at [112, 226] on input "28.32" at bounding box center [119, 230] width 38 height 23
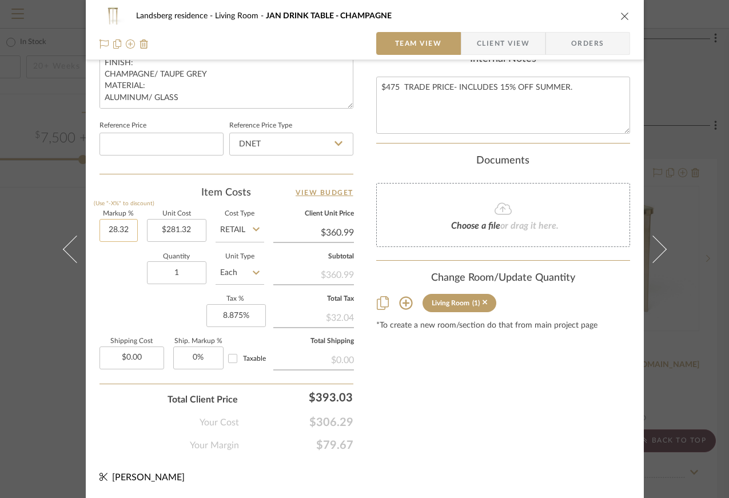
click at [116, 228] on input "28.32" at bounding box center [119, 230] width 38 height 23
drag, startPoint x: 115, startPoint y: 229, endPoint x: 127, endPoint y: 229, distance: 12.0
click at [127, 229] on input "28.32" at bounding box center [119, 230] width 38 height 23
type input "28.33%"
click at [125, 250] on sr-form-field "Markup % (Use "-X%" to discount) 28.33%" at bounding box center [119, 231] width 38 height 41
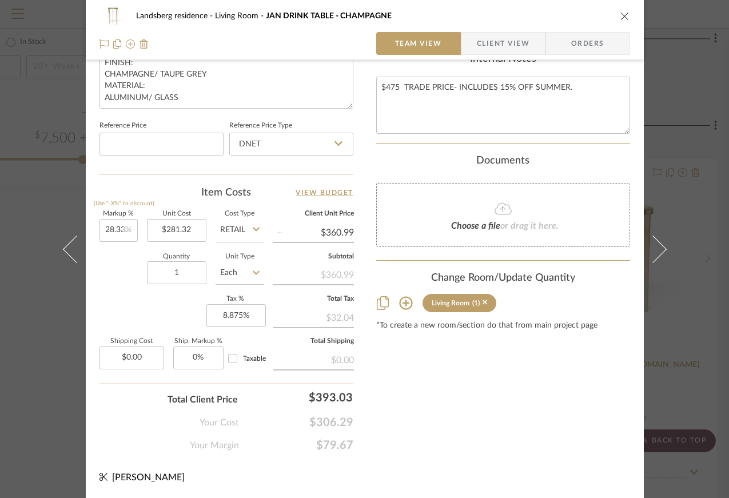
type input "$361.02"
click at [116, 228] on input "28.33" at bounding box center [119, 230] width 38 height 23
drag, startPoint x: 116, startPoint y: 229, endPoint x: 125, endPoint y: 229, distance: 9.2
click at [125, 229] on input "28.33" at bounding box center [119, 230] width 38 height 23
type input "28.32%"
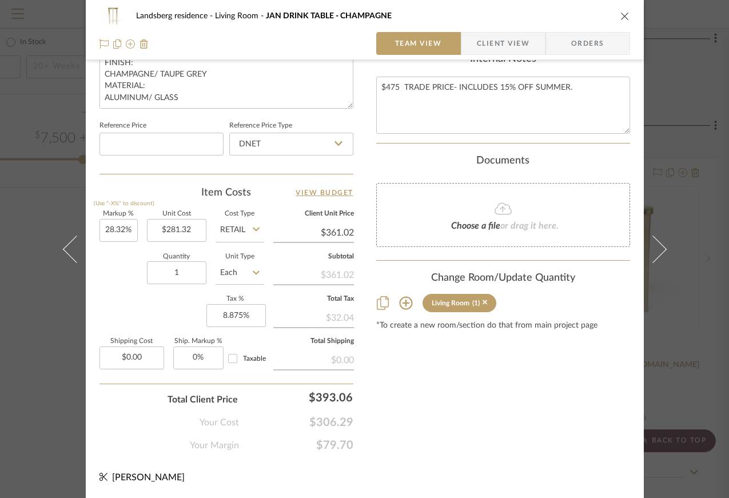
click at [125, 246] on sr-form-field "Markup % (Use "-X%" to discount) 28.32%" at bounding box center [119, 231] width 38 height 41
type input "$360.99"
click at [575, 82] on textarea "$475 TRADE PRICE- INCLUDES 15% OFF SUMMER." at bounding box center [503, 105] width 254 height 57
click at [406, 100] on textarea "$475 TRADE PRICE- INCLUDES 15% OFF SUMMER. $393" at bounding box center [503, 105] width 254 height 57
drag, startPoint x: 406, startPoint y: 99, endPoint x: 380, endPoint y: 99, distance: 26.3
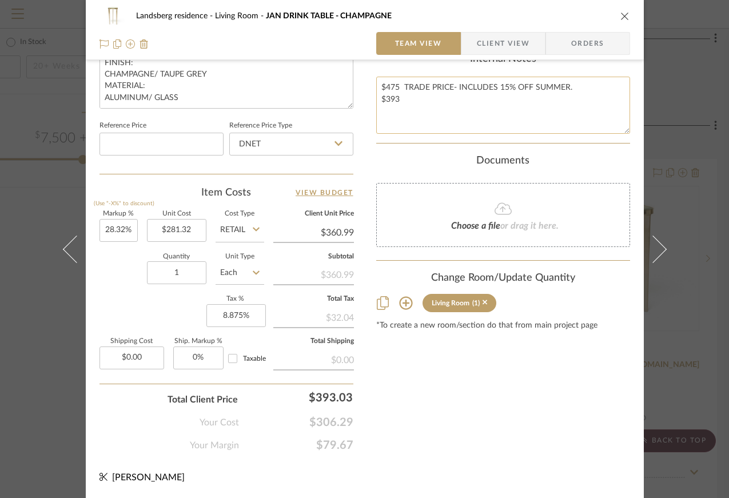
click at [380, 99] on textarea "$475 TRADE PRICE- INCLUDES 15% OFF SUMMER. $393" at bounding box center [503, 105] width 254 height 57
type textarea "$475 TRADE PRICE- INCLUDES 15% OFF SUMMER."
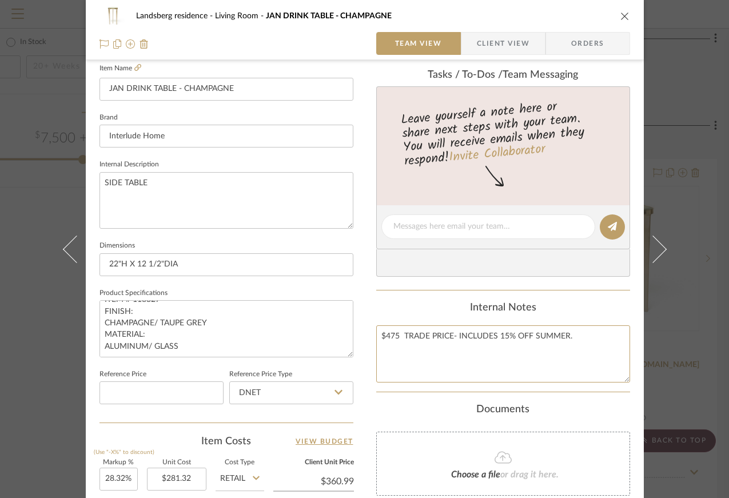
scroll to position [166, 0]
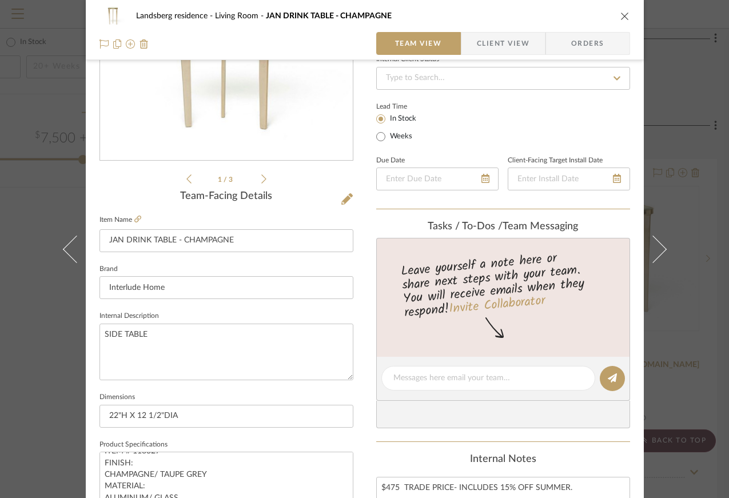
click at [622, 15] on icon "close" at bounding box center [625, 15] width 9 height 9
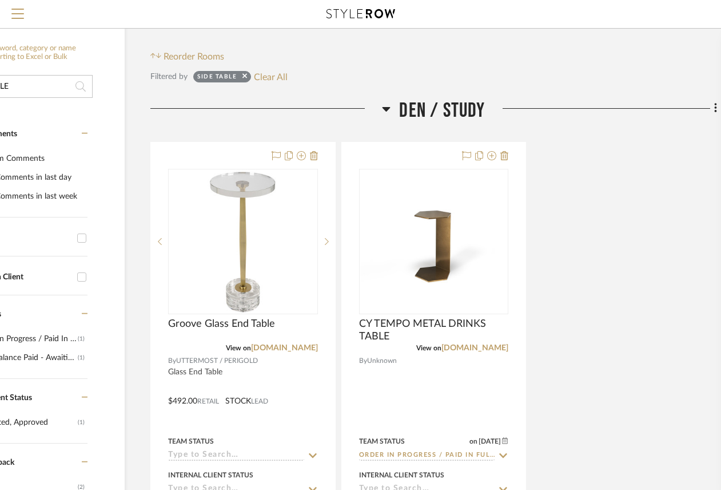
scroll to position [0, 90]
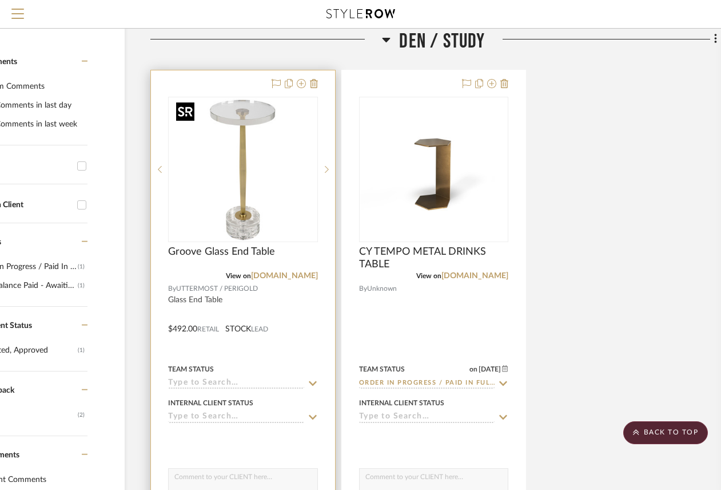
click at [265, 206] on img "0" at bounding box center [243, 169] width 143 height 143
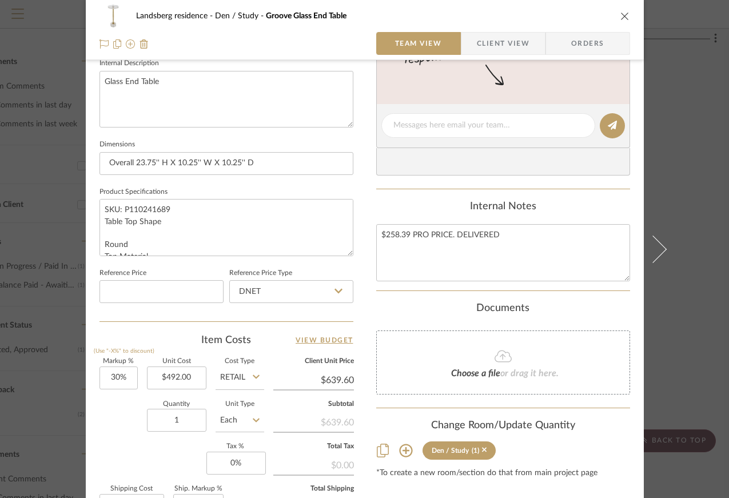
scroll to position [567, 0]
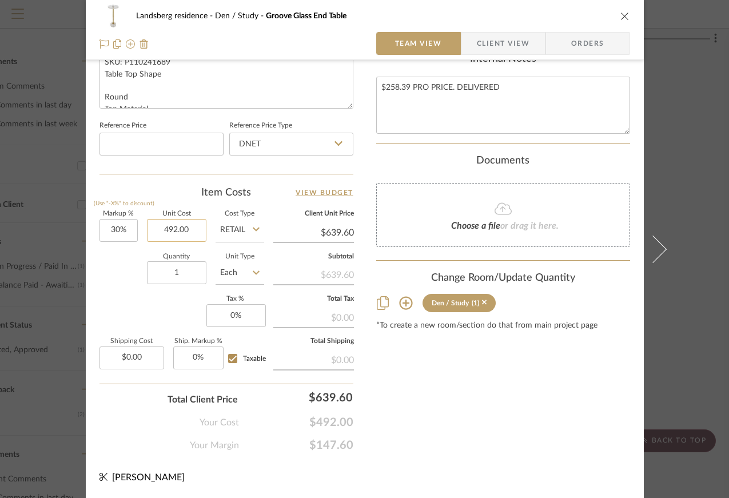
click at [176, 227] on input "492.00" at bounding box center [176, 230] width 59 height 23
type input "361"
type input "30"
type input "$361.00"
click at [109, 232] on input "30" at bounding box center [119, 230] width 38 height 23
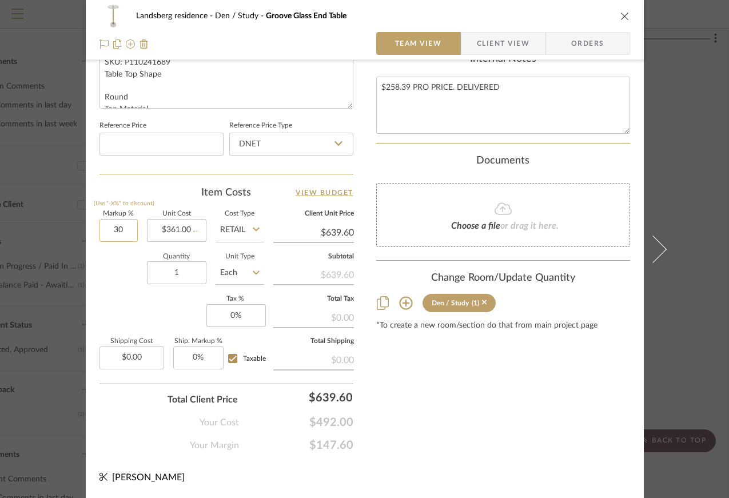
type input "$469.30"
type input "0%"
click at [120, 271] on div "Quantity 1 Unit Type Each" at bounding box center [182, 274] width 165 height 41
type input "$361.00"
click at [233, 317] on input "0" at bounding box center [235, 315] width 59 height 23
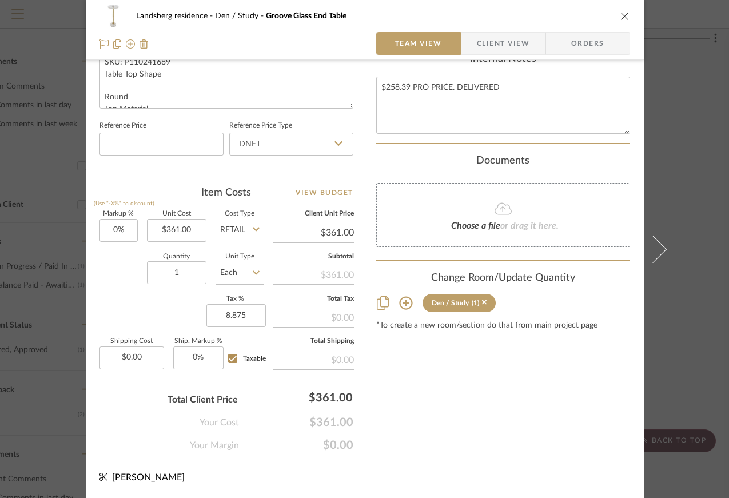
type input "8.875%"
click at [156, 301] on div "Markup % (Use "-X%" to discount) 0% Unit Cost $361.00 Cost Type Retail Client U…" at bounding box center [227, 294] width 254 height 167
click at [400, 88] on textarea "$258.39 PRO PRICE. DELIVERED" at bounding box center [503, 105] width 254 height 57
drag, startPoint x: 408, startPoint y: 85, endPoint x: 382, endPoint y: 88, distance: 26.4
click at [382, 88] on textarea "$258.39 PRO PRICE. DELIVERED" at bounding box center [503, 105] width 254 height 57
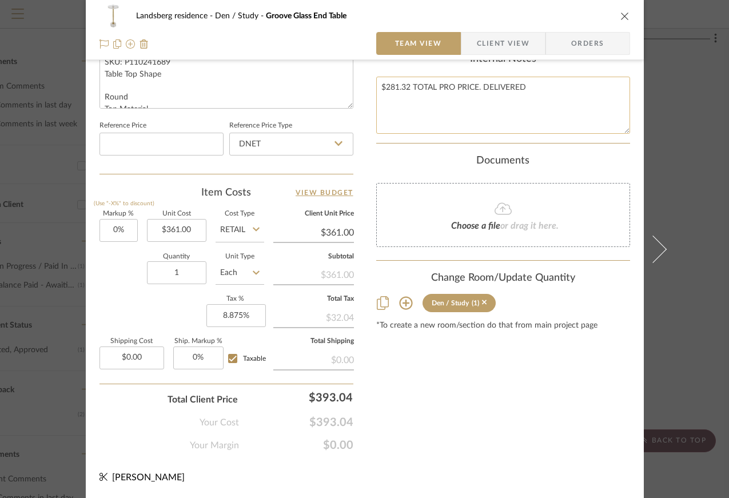
click at [541, 86] on textarea "$281.32 TOTAL PRO PRICE. DELIVERED" at bounding box center [503, 105] width 254 height 57
type textarea "$281.32 TOTAL PRO PRICE. DELIVERED $258.39 SUB + $22.93 TAX"
